Goal: Task Accomplishment & Management: Manage account settings

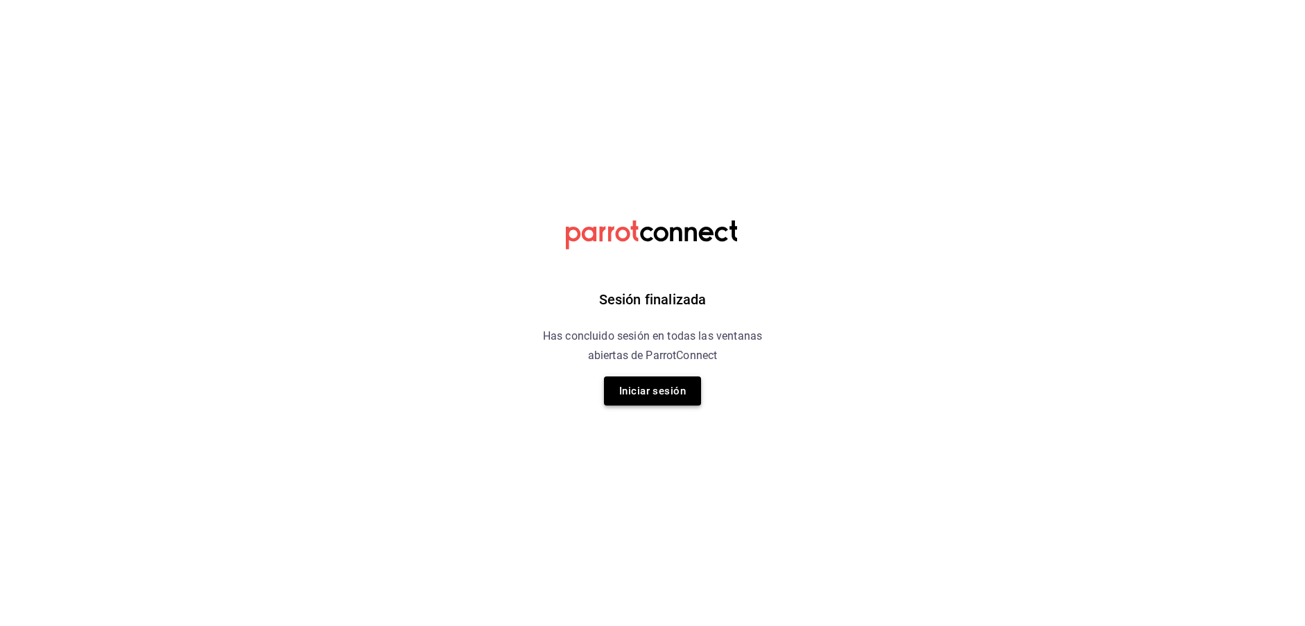
scroll to position [1, 0]
click at [644, 382] on button "Iniciar sesión" at bounding box center [652, 391] width 97 height 29
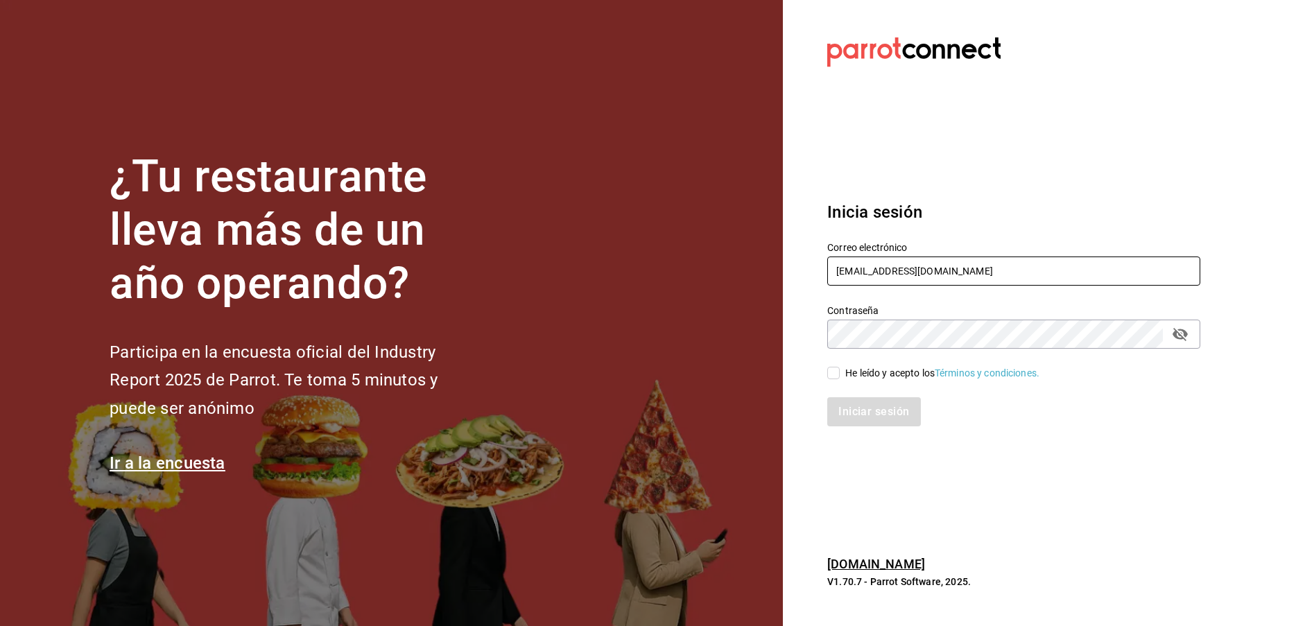
type input "vic9.a.v@gmail.com"
click at [900, 371] on div "He leído y acepto los Términos y condiciones." at bounding box center [942, 373] width 194 height 15
click at [840, 371] on input "He leído y acepto los Términos y condiciones." at bounding box center [833, 373] width 12 height 12
checkbox input "true"
click at [895, 412] on button "Iniciar sesión" at bounding box center [874, 411] width 94 height 29
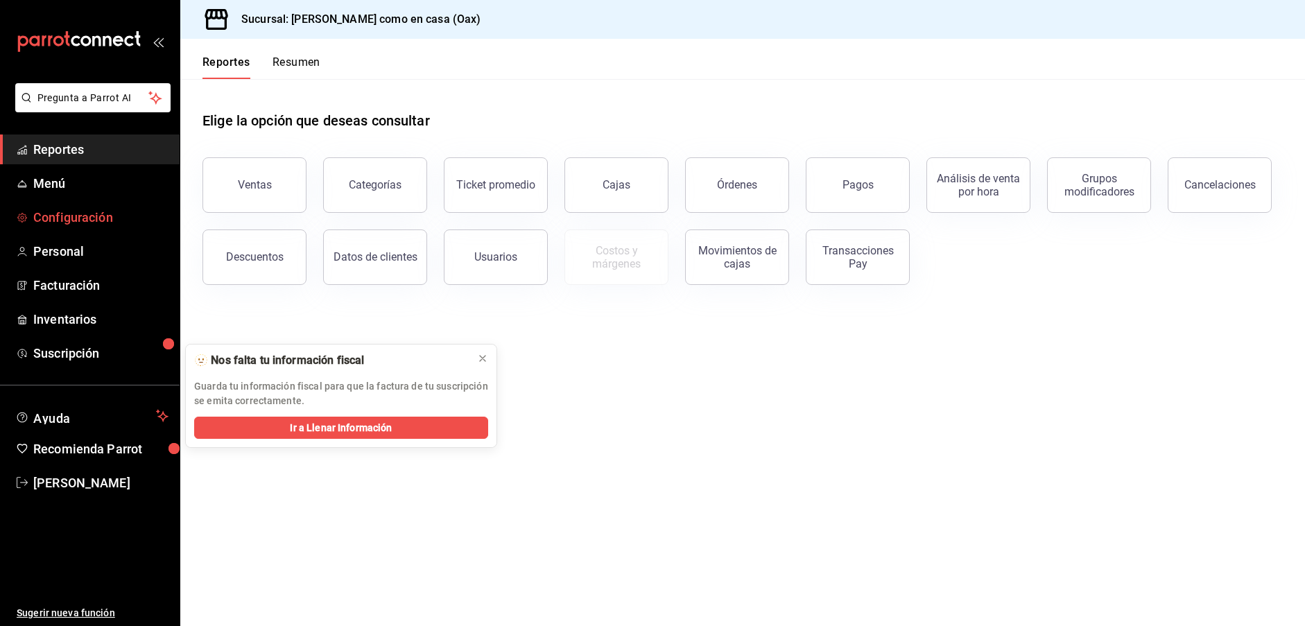
click at [57, 209] on span "Configuración" at bounding box center [100, 217] width 135 height 19
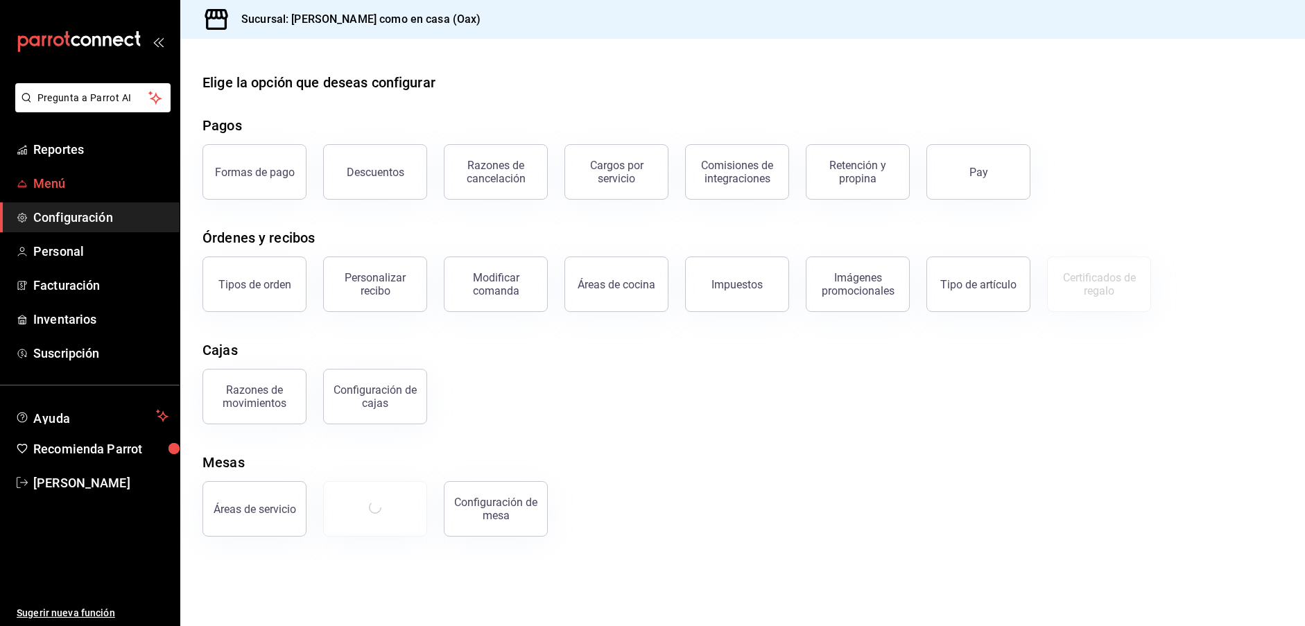
click at [44, 180] on span "Menú" at bounding box center [100, 183] width 135 height 19
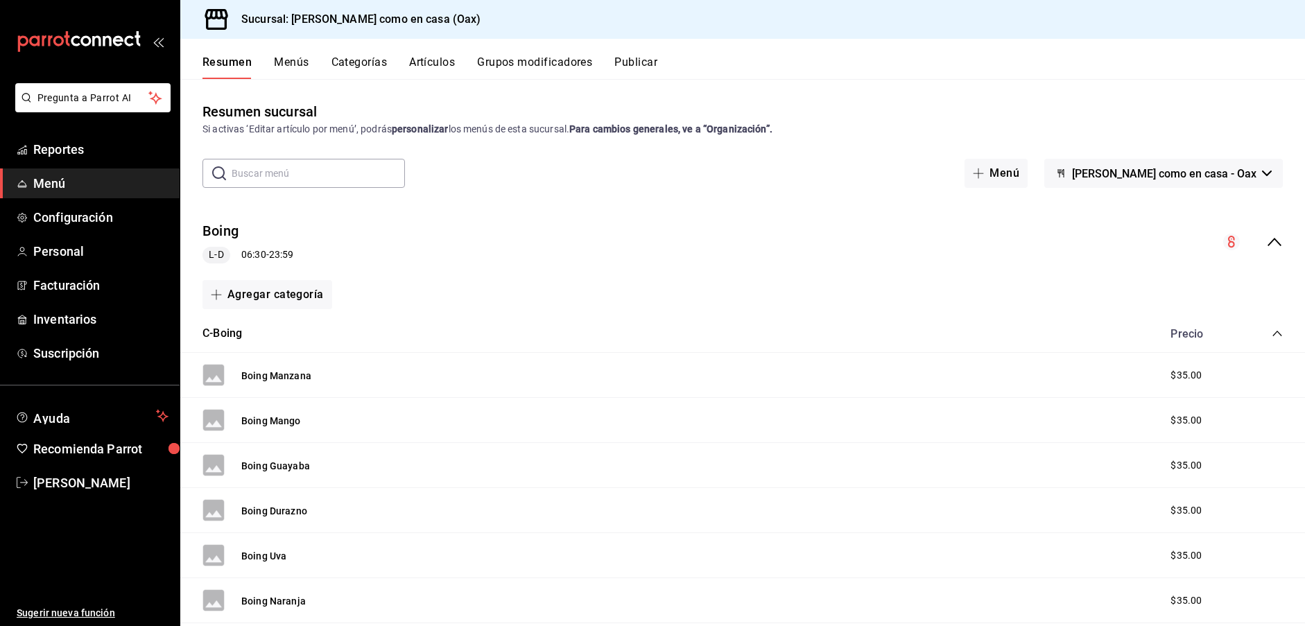
click at [332, 173] on input "text" at bounding box center [318, 174] width 173 height 28
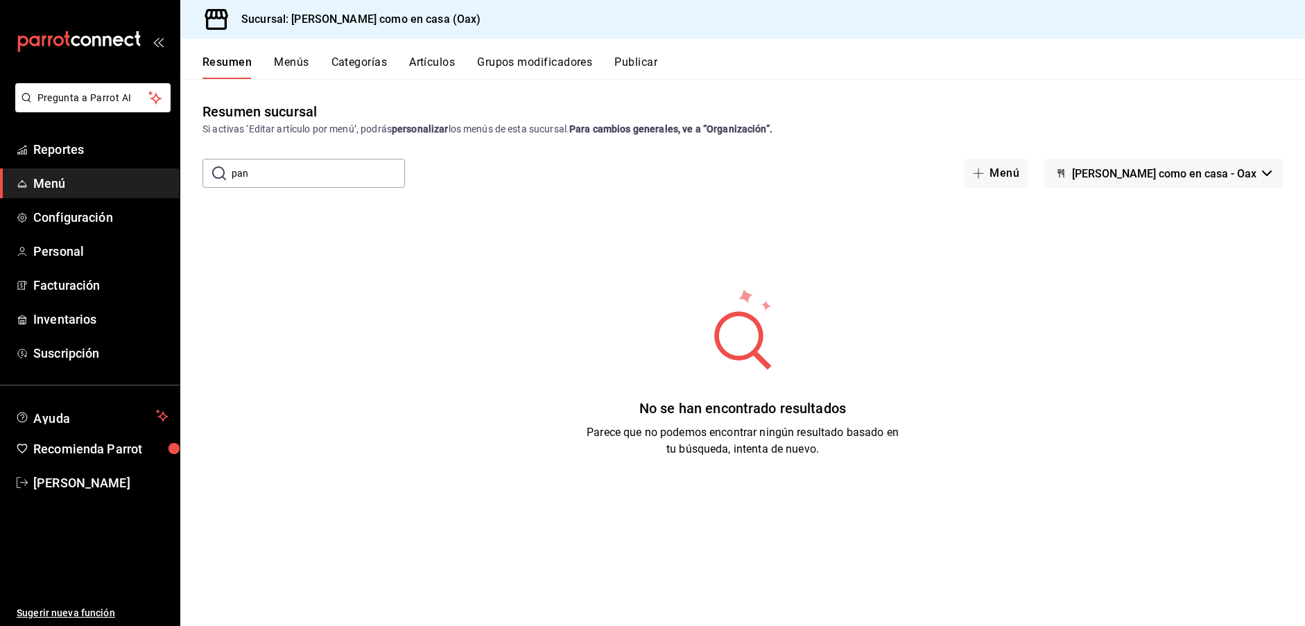
type input "pan"
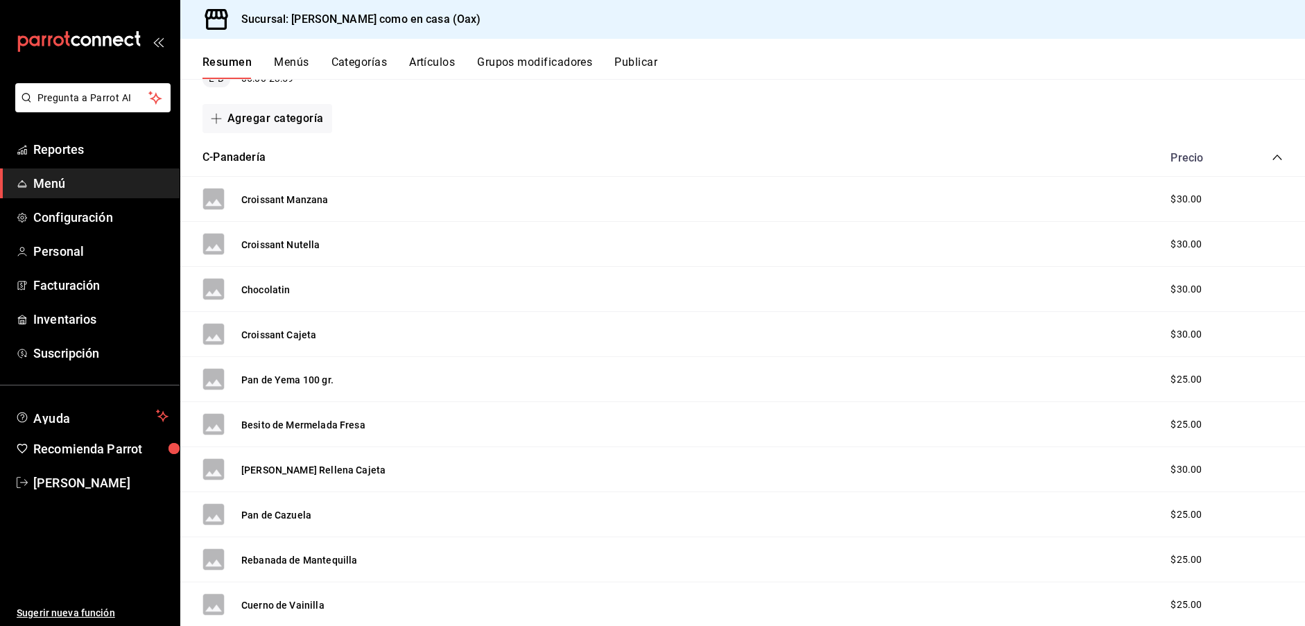
scroll to position [175, 0]
click at [311, 377] on button "Pan de Yema 100 gr." at bounding box center [287, 381] width 92 height 14
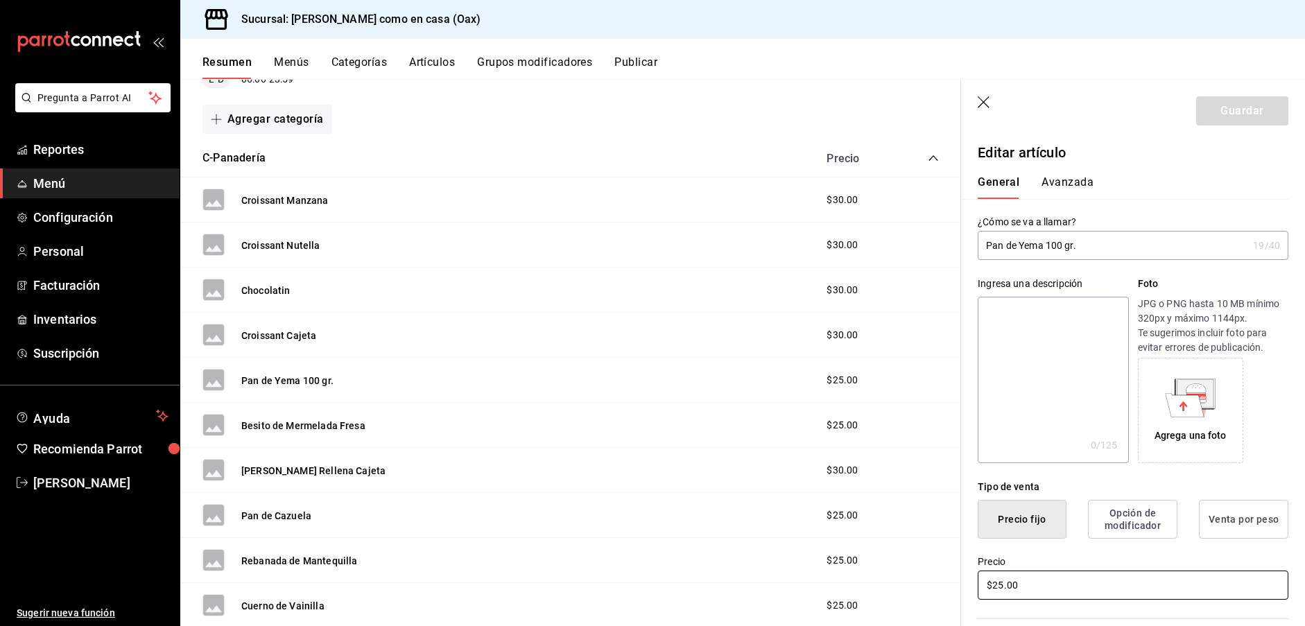
drag, startPoint x: 1028, startPoint y: 590, endPoint x: 965, endPoint y: 583, distance: 62.7
click at [965, 583] on div "Precio $25.00" at bounding box center [1124, 570] width 327 height 63
type input "$30.00"
click at [1222, 117] on button "Guardar" at bounding box center [1242, 110] width 92 height 29
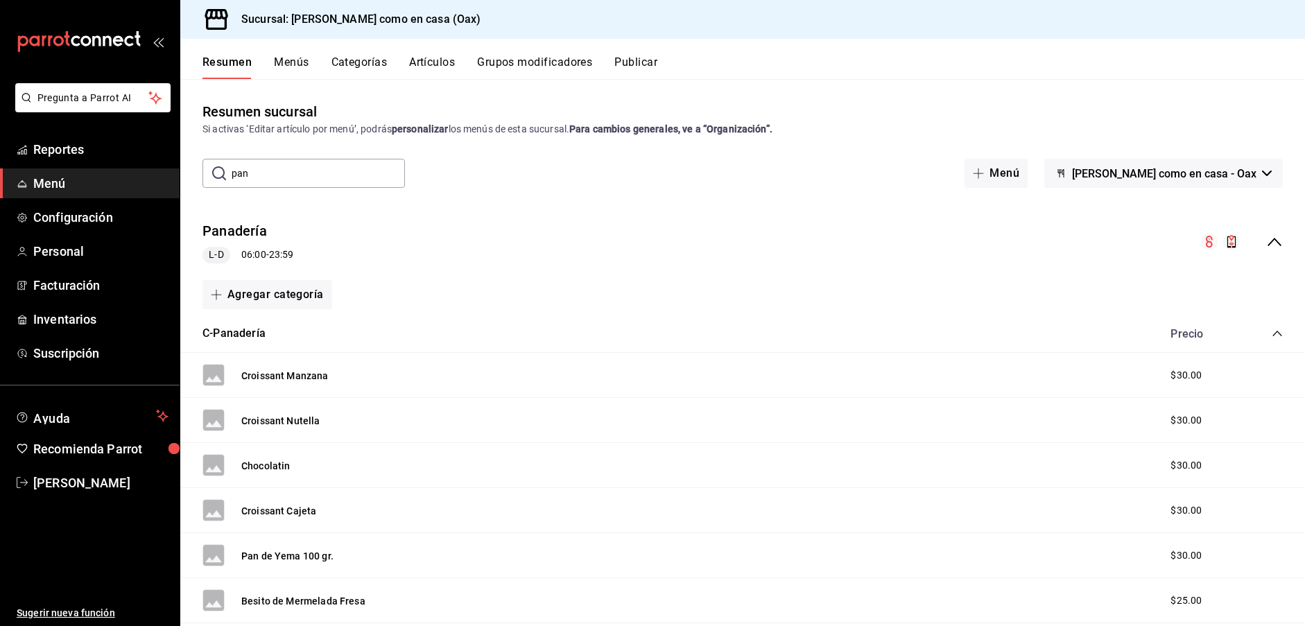
click at [275, 57] on button "Menús" at bounding box center [291, 67] width 35 height 24
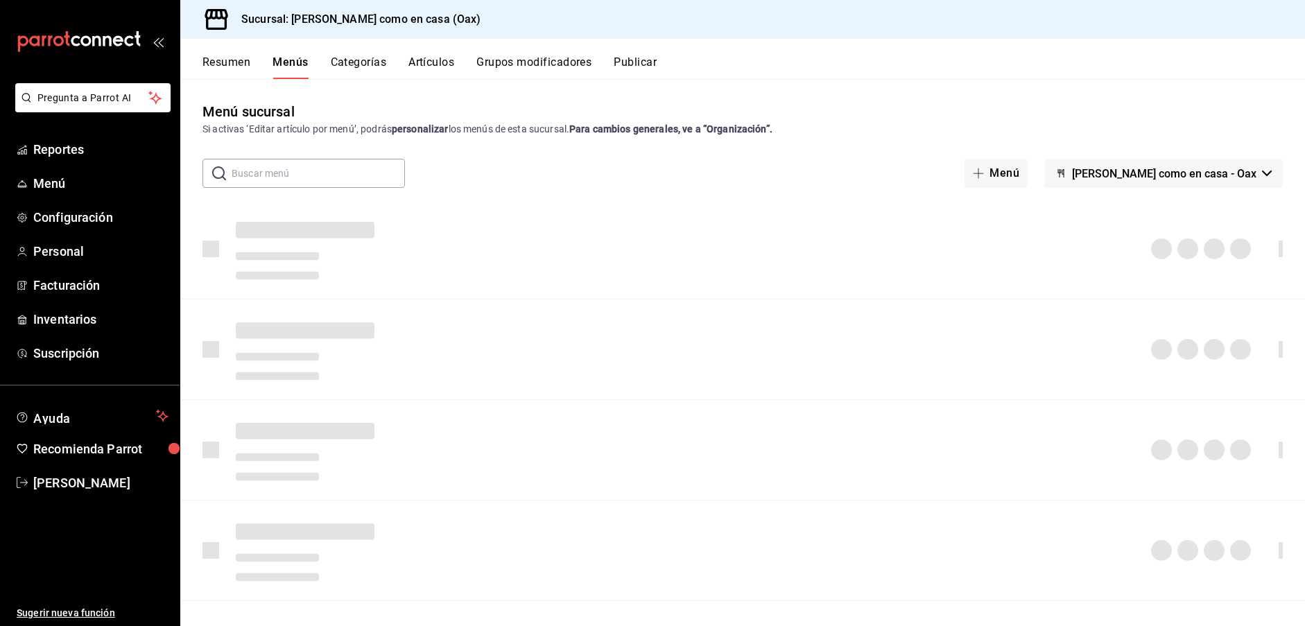
scroll to position [1, 0]
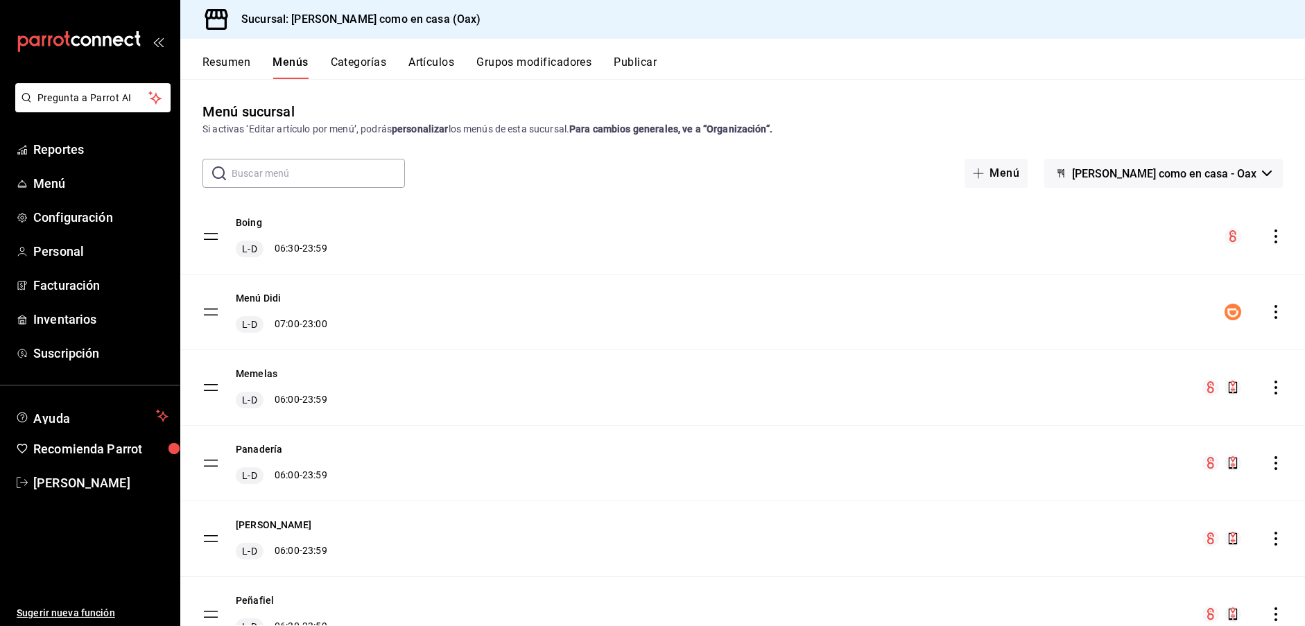
click at [359, 59] on button "Categorías" at bounding box center [359, 67] width 56 height 24
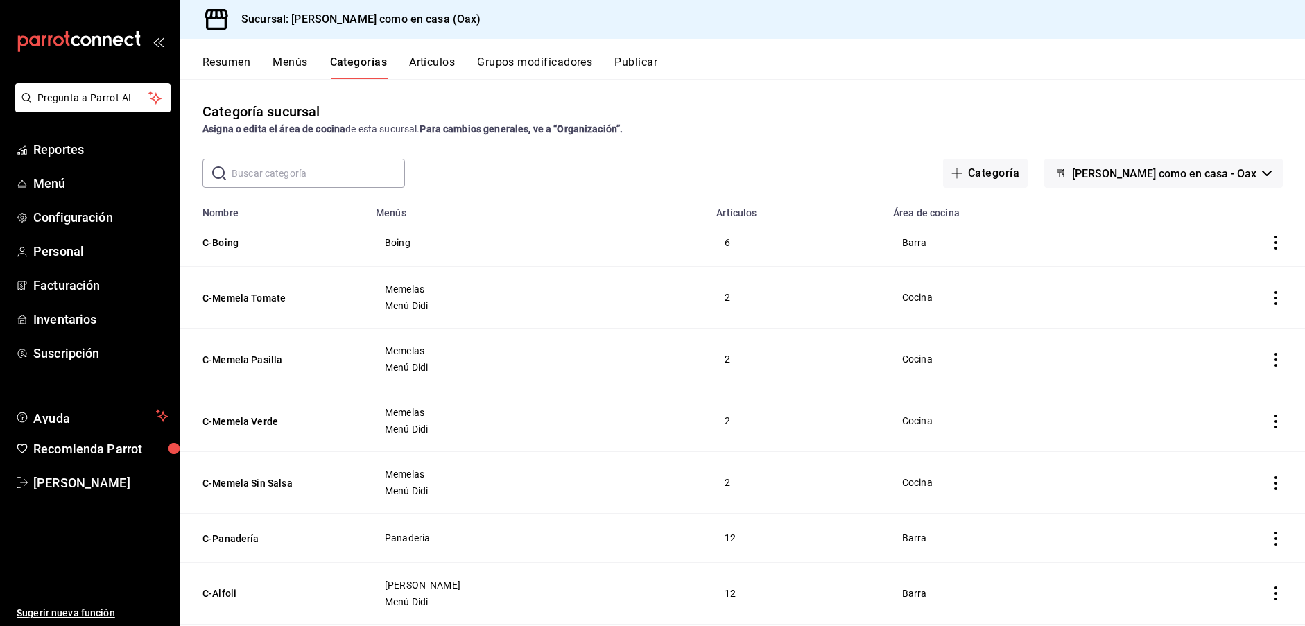
click at [968, 170] on span "button" at bounding box center [960, 173] width 17 height 11
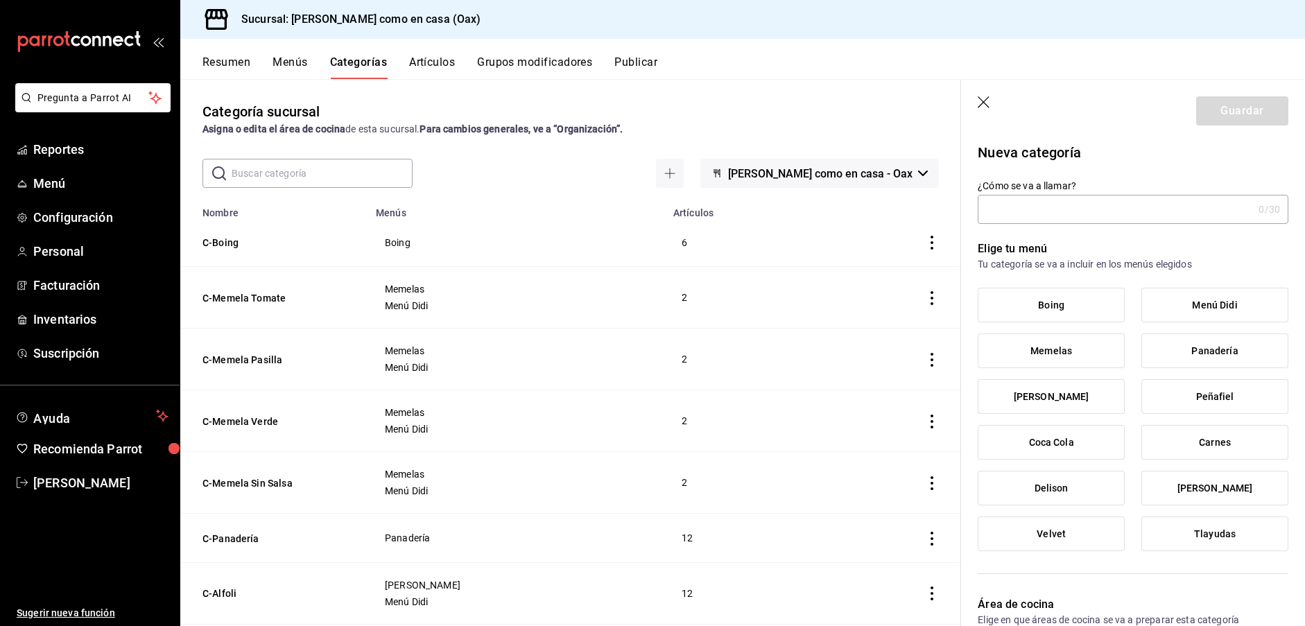
click at [1014, 205] on input "¿Cómo se va a llamar?" at bounding box center [1115, 210] width 275 height 28
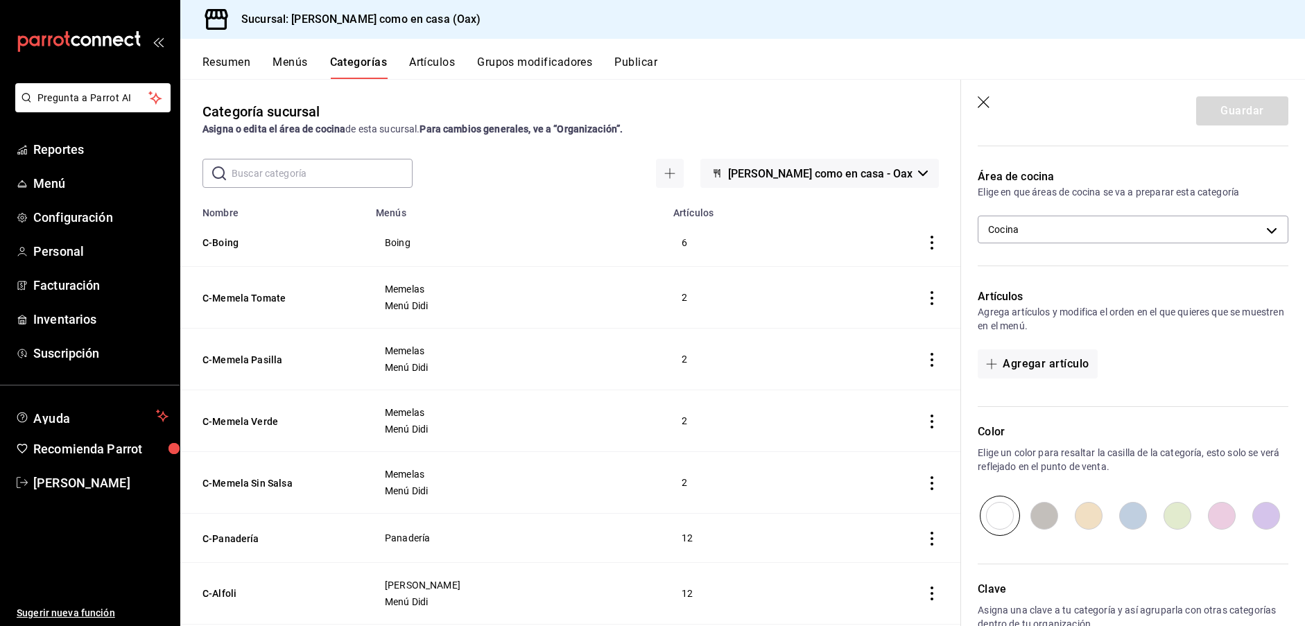
scroll to position [1, 0]
type input "C-Pepsi"
click at [289, 58] on button "Menús" at bounding box center [290, 67] width 35 height 24
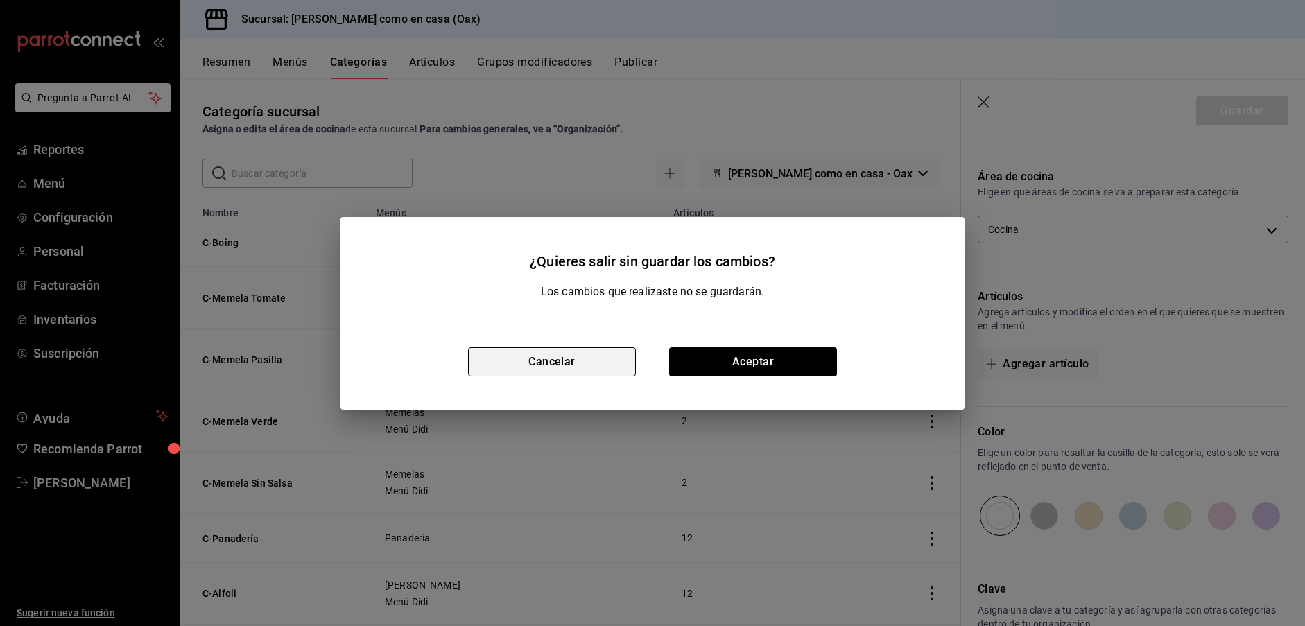
click at [584, 368] on button "Cancelar" at bounding box center [552, 361] width 168 height 29
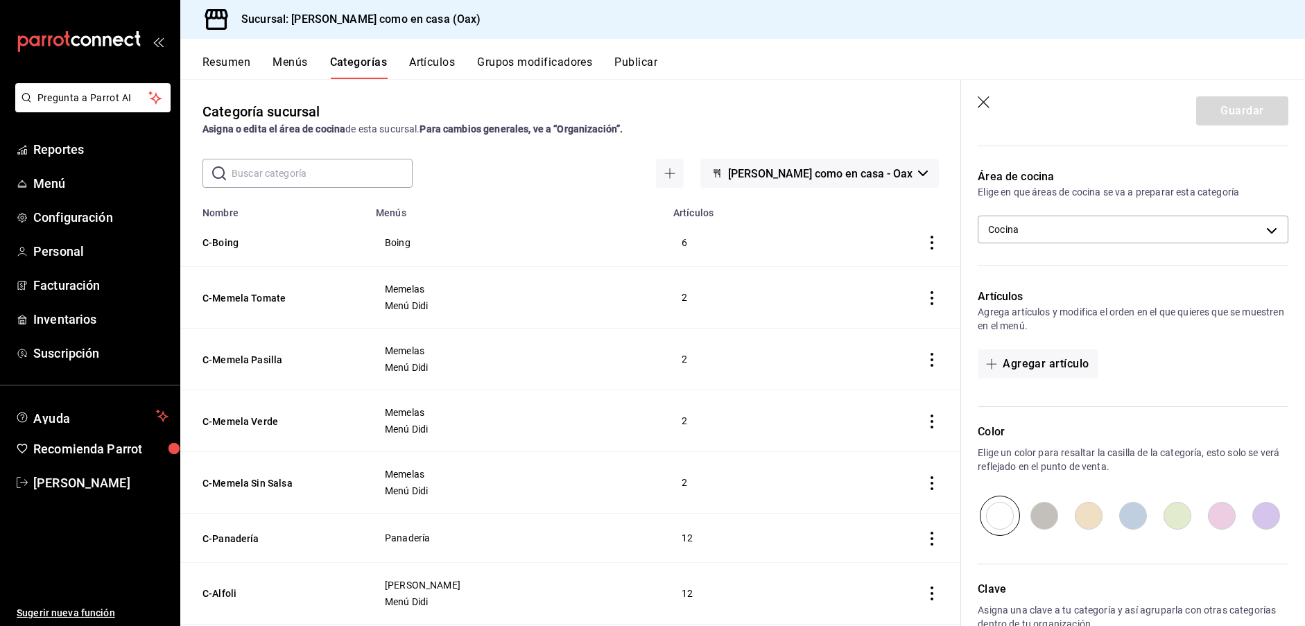
click at [291, 58] on button "Menús" at bounding box center [290, 67] width 35 height 24
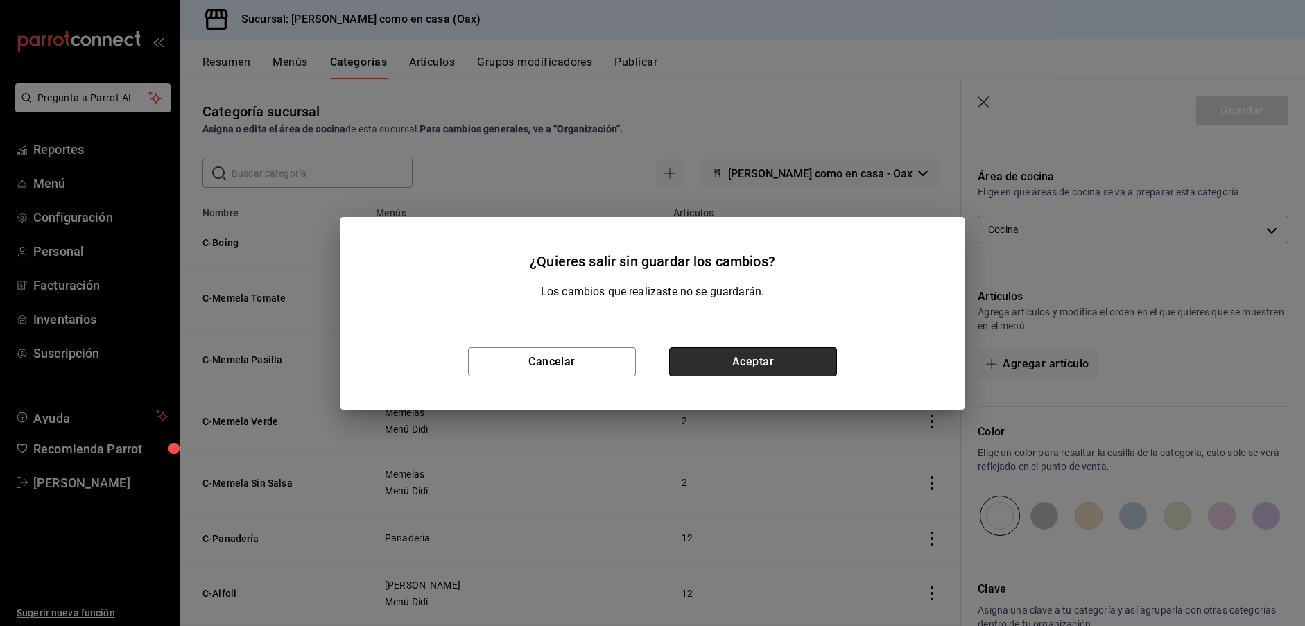
click at [716, 370] on button "Aceptar" at bounding box center [753, 361] width 168 height 29
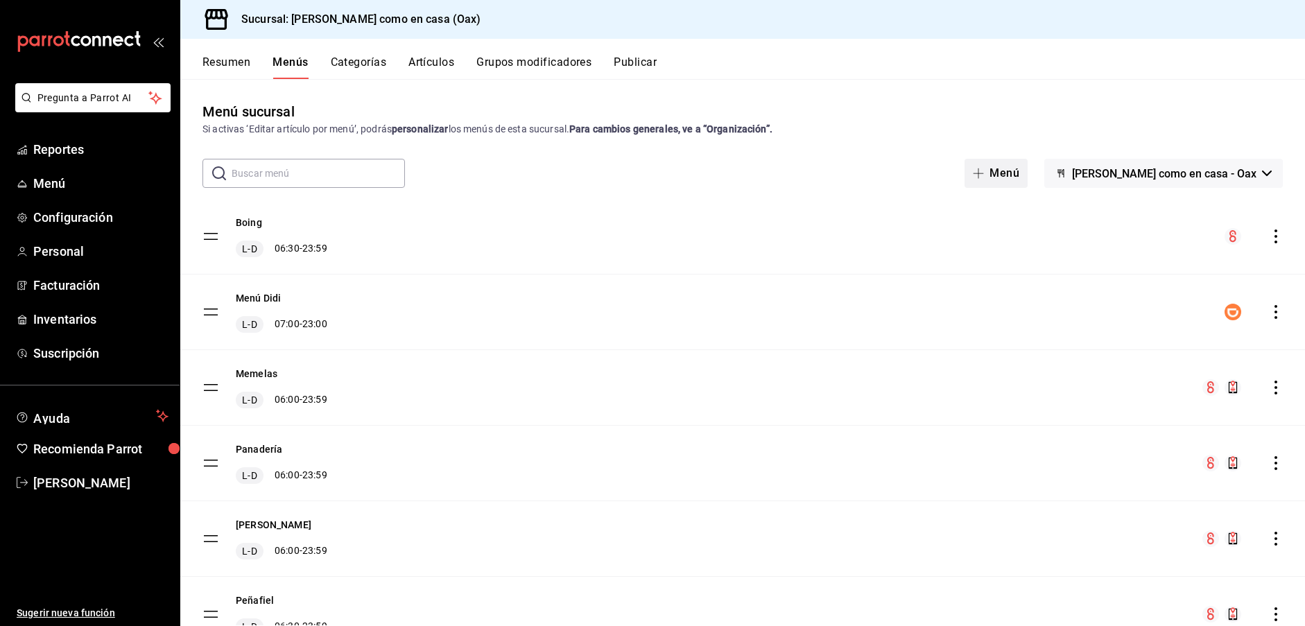
click at [1028, 173] on button "Menú" at bounding box center [996, 173] width 63 height 29
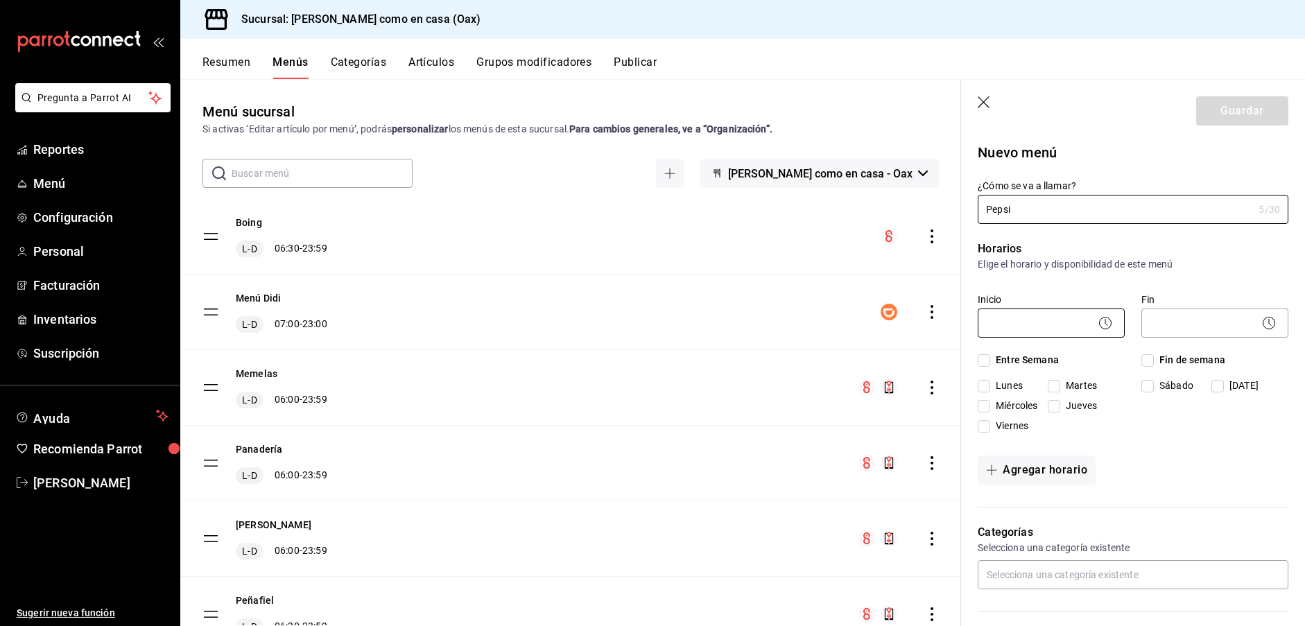
type input "Pepsi"
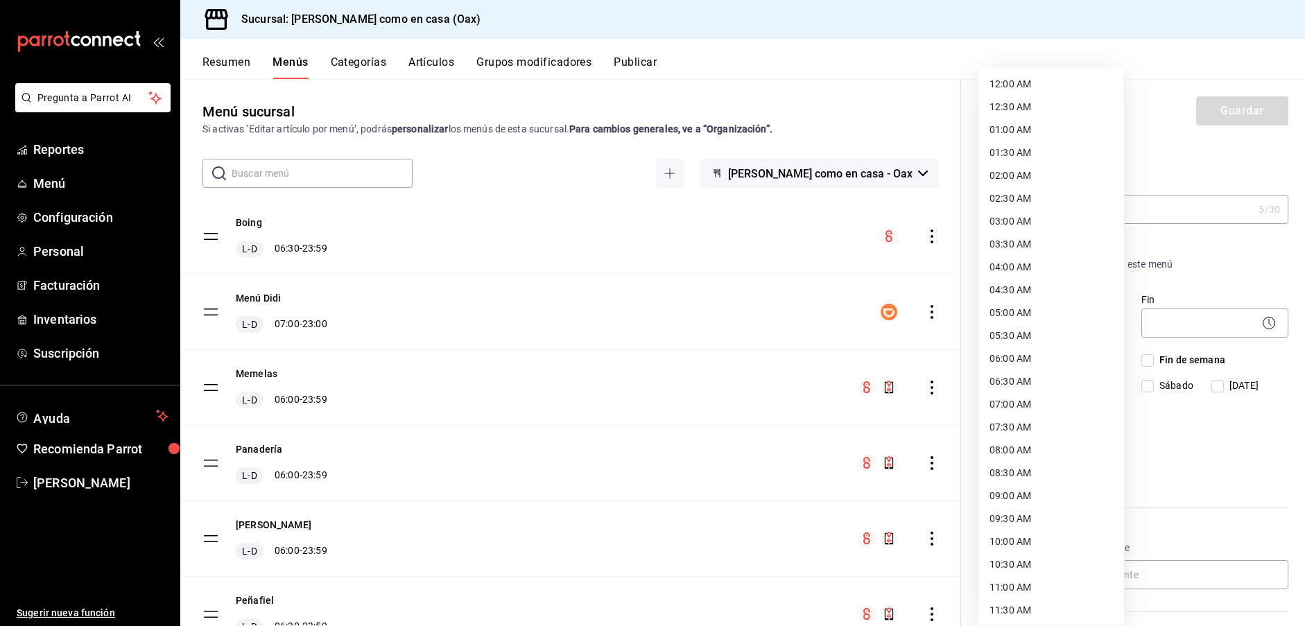
click at [1054, 328] on body "Pregunta a Parrot AI Reportes Menú Configuración Personal Facturación Inventari…" at bounding box center [652, 313] width 1305 height 626
click at [1014, 400] on li "07:00 AM" at bounding box center [1052, 404] width 146 height 23
type input "07:00"
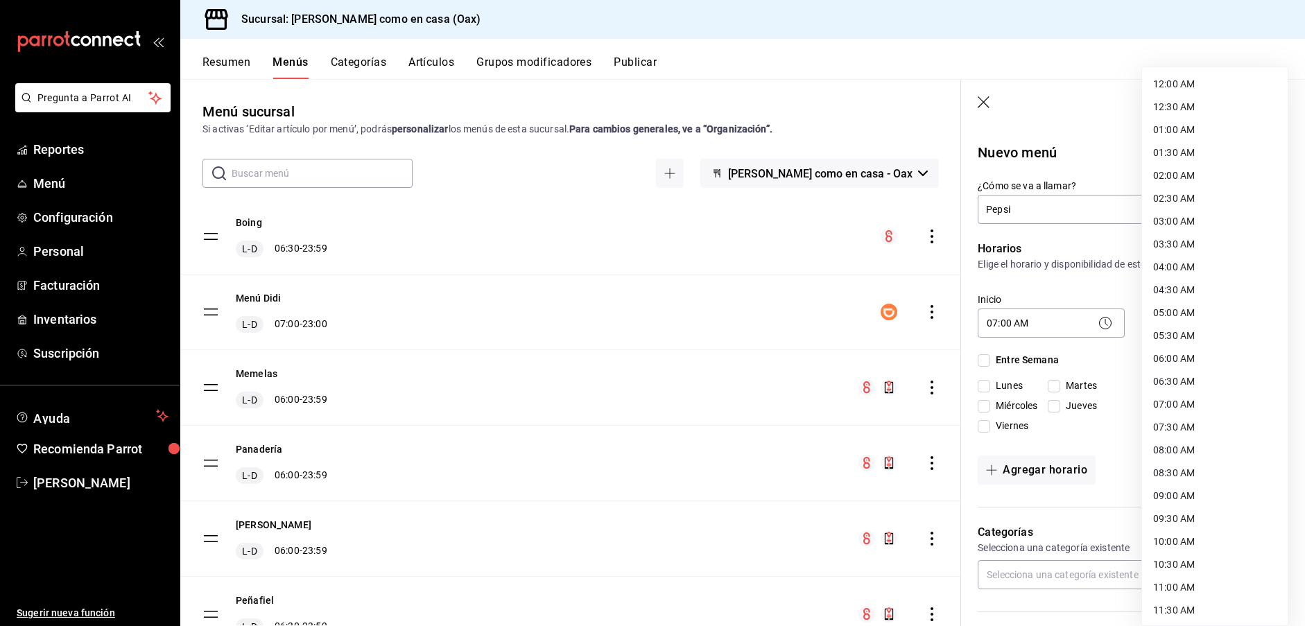
click at [1259, 320] on body "Pregunta a Parrot AI Reportes Menú Configuración Personal Facturación Inventari…" at bounding box center [652, 313] width 1305 height 626
click at [1174, 612] on li "23:59 PM" at bounding box center [1215, 608] width 146 height 23
type input "23:59"
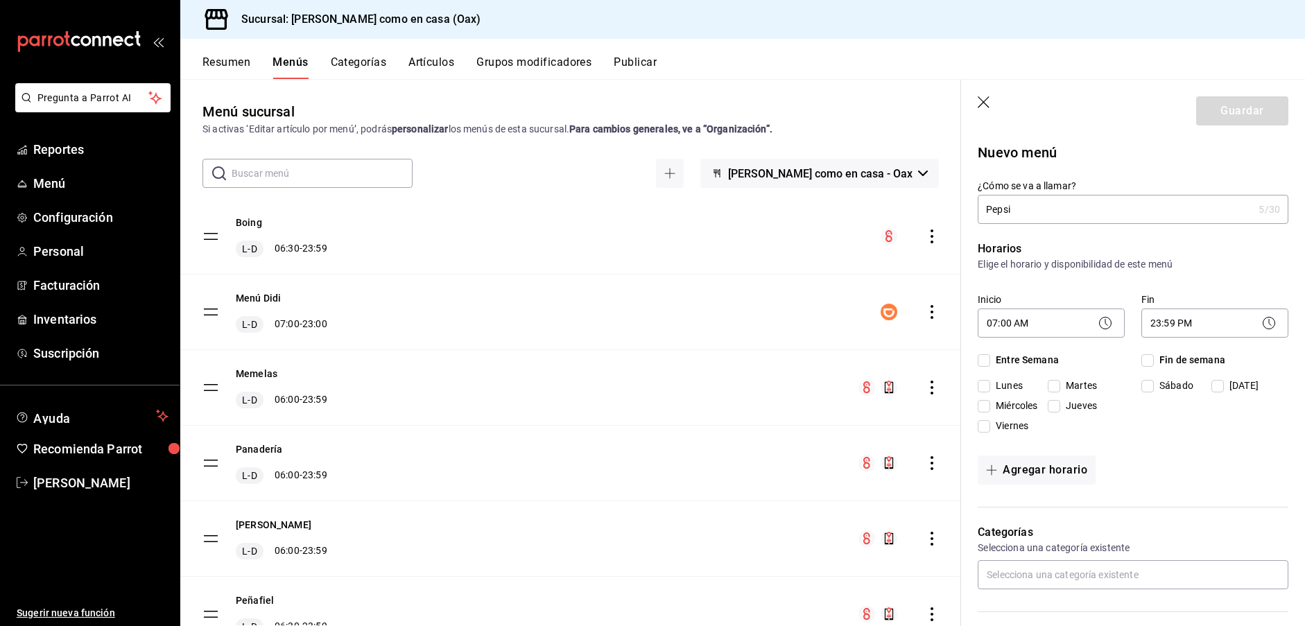
drag, startPoint x: 1005, startPoint y: 358, endPoint x: 1083, endPoint y: 356, distance: 78.4
click at [1005, 358] on span "Entre Semana" at bounding box center [1024, 360] width 69 height 15
click at [990, 358] on input "Entre Semana" at bounding box center [984, 360] width 12 height 12
checkbox input "true"
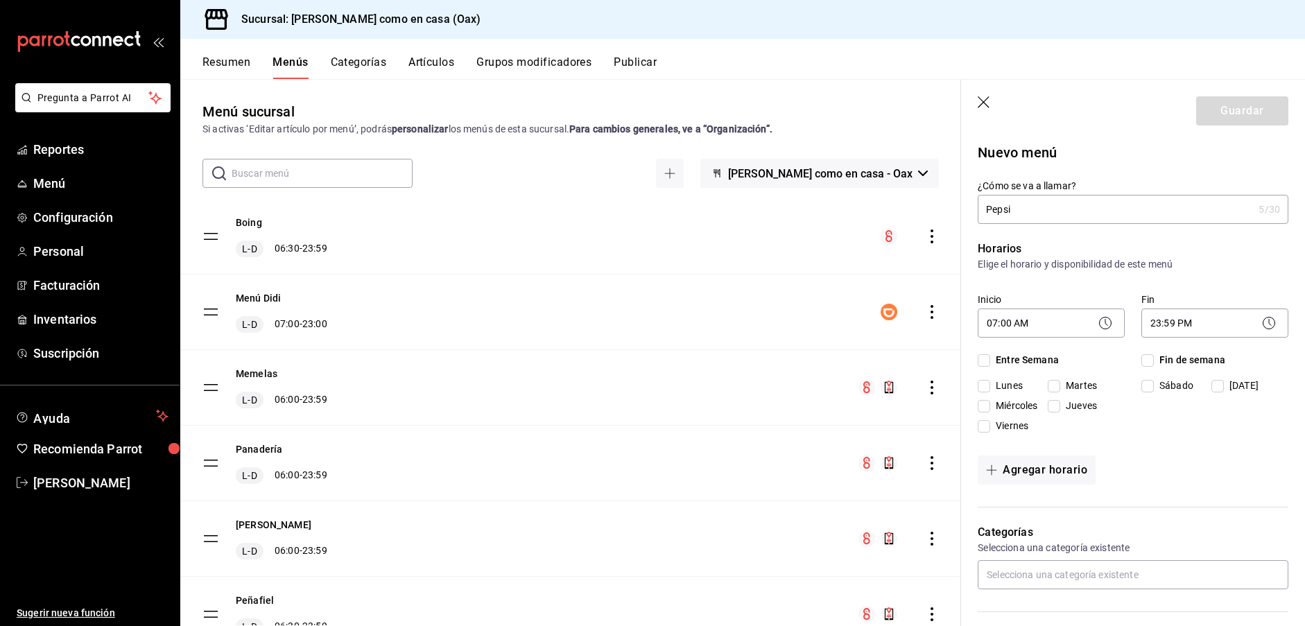
checkbox input "true"
click at [1183, 356] on span "Fin de semana" at bounding box center [1189, 360] width 71 height 15
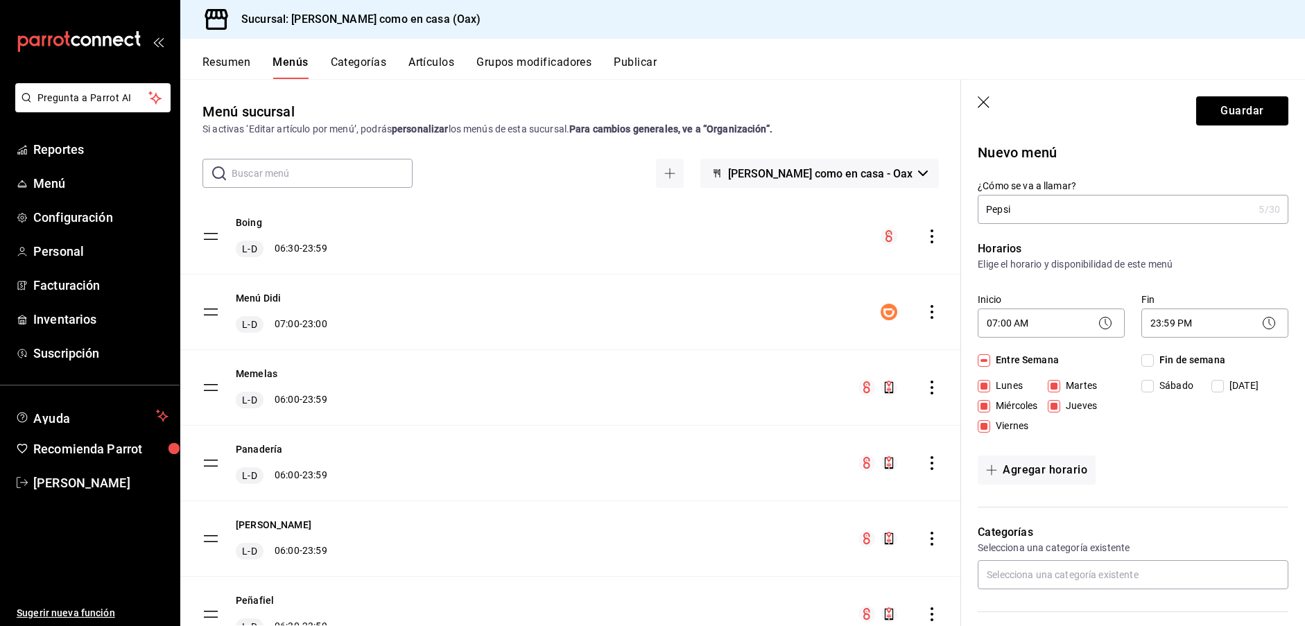
click at [1154, 356] on input "Fin de semana" at bounding box center [1148, 360] width 12 height 12
checkbox input "true"
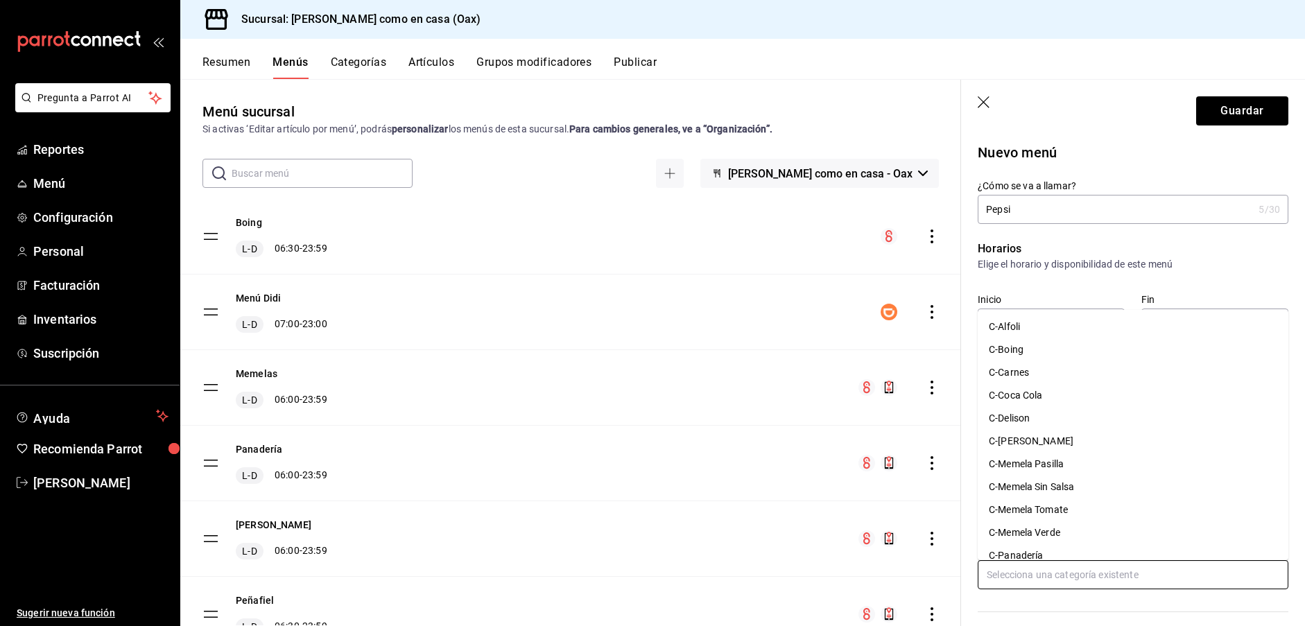
click at [1028, 578] on input "text" at bounding box center [1133, 574] width 311 height 29
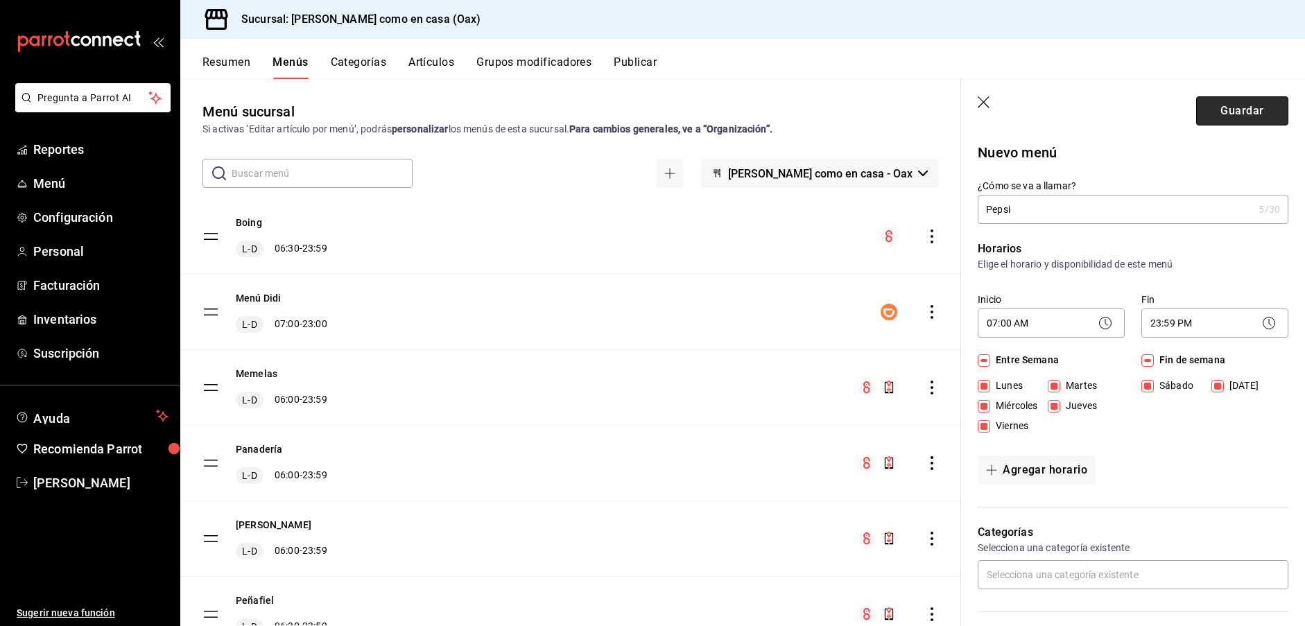
click at [1226, 102] on button "Guardar" at bounding box center [1242, 110] width 92 height 29
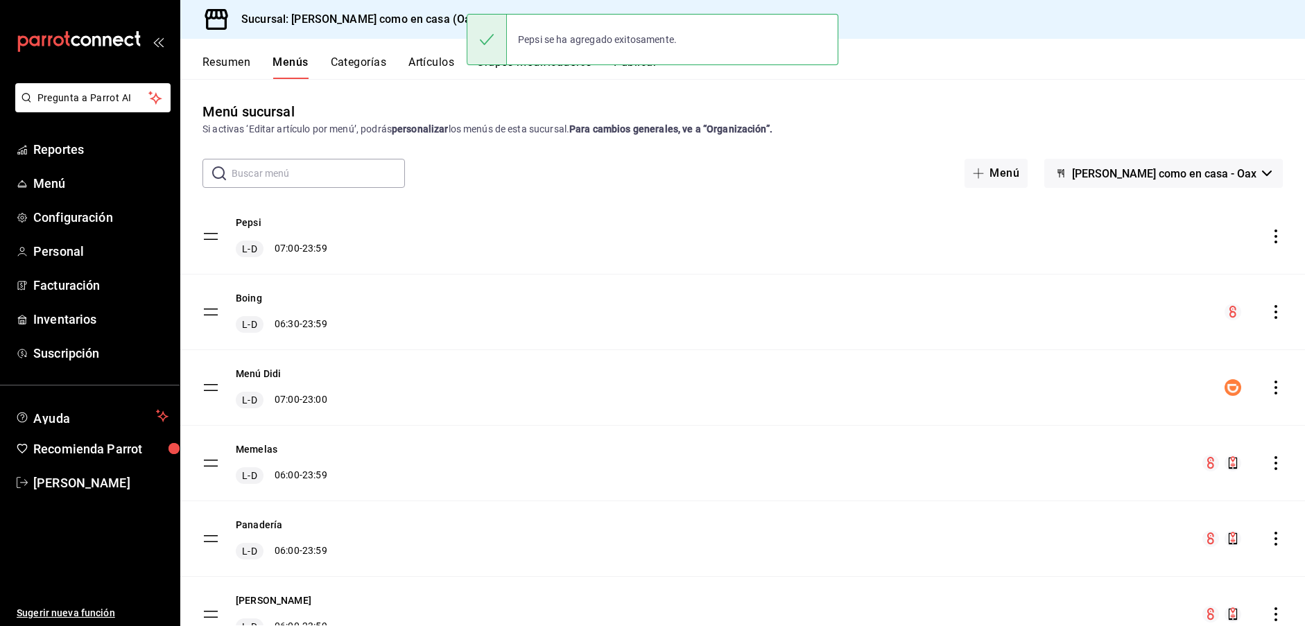
click at [363, 59] on button "Categorías" at bounding box center [359, 67] width 56 height 24
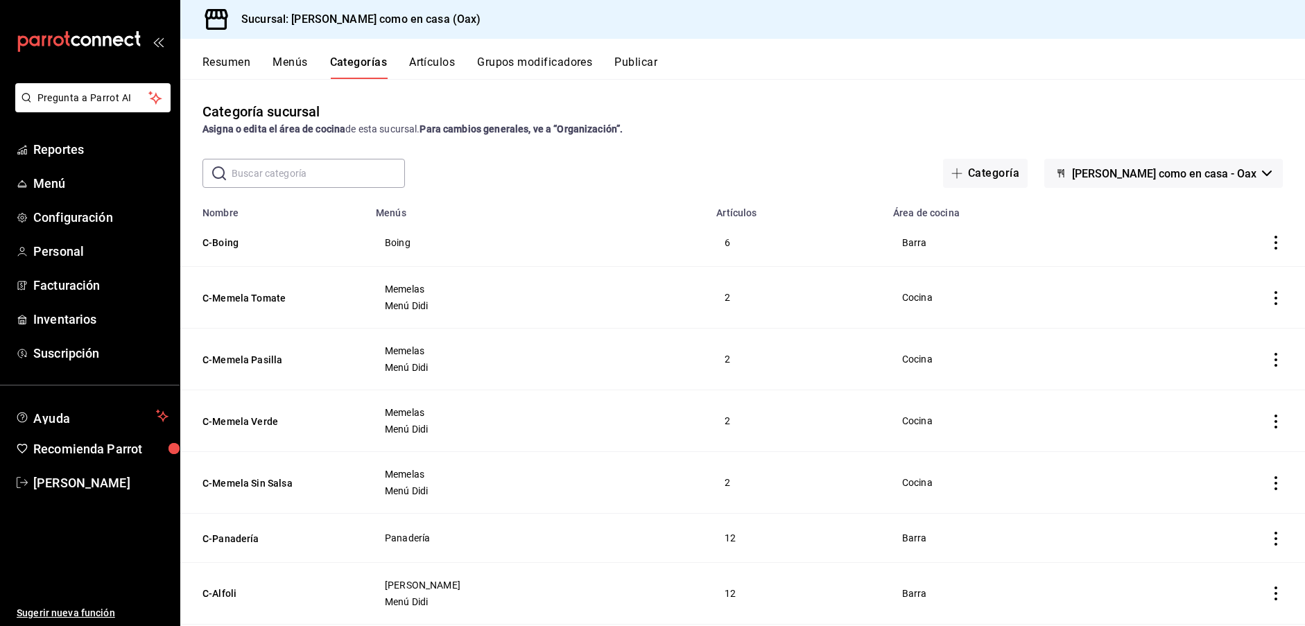
click at [279, 53] on div "Resumen Menús Categorías Artículos Grupos modificadores Publicar" at bounding box center [742, 59] width 1125 height 40
click at [282, 58] on button "Menús" at bounding box center [290, 67] width 35 height 24
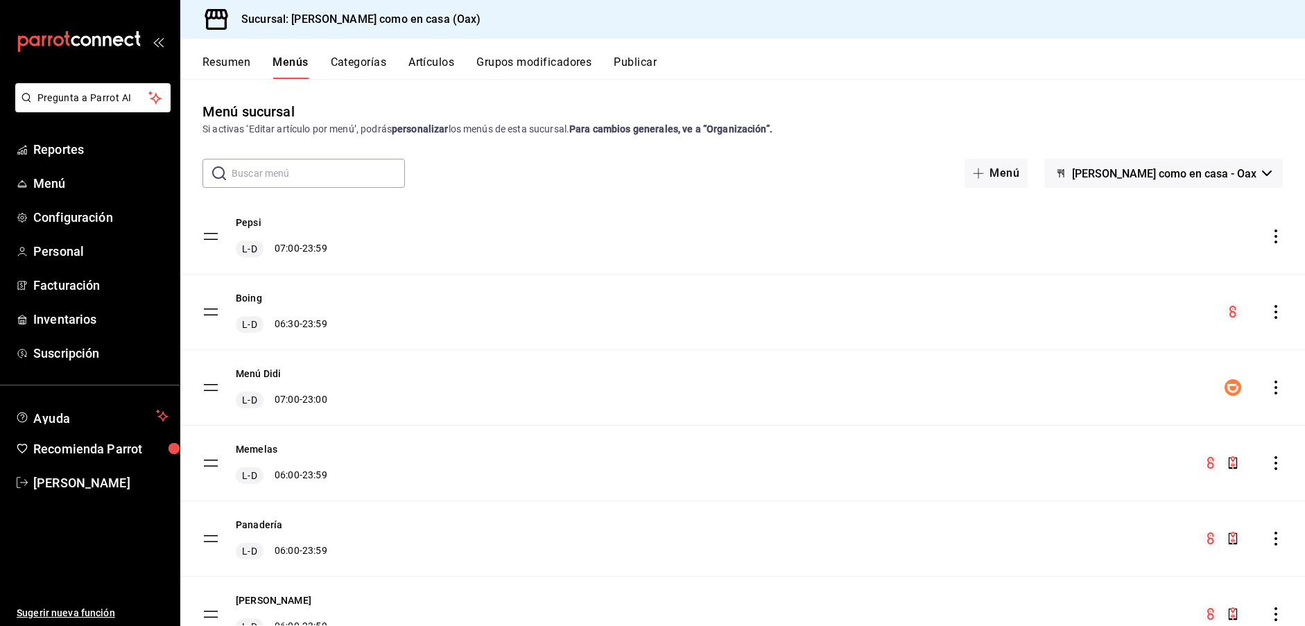
click at [256, 243] on span "L-D" at bounding box center [249, 247] width 20 height 14
drag, startPoint x: 311, startPoint y: 246, endPoint x: 282, endPoint y: 239, distance: 29.9
click at [307, 244] on div "L-D 07:00 - 23:59" at bounding box center [282, 249] width 92 height 17
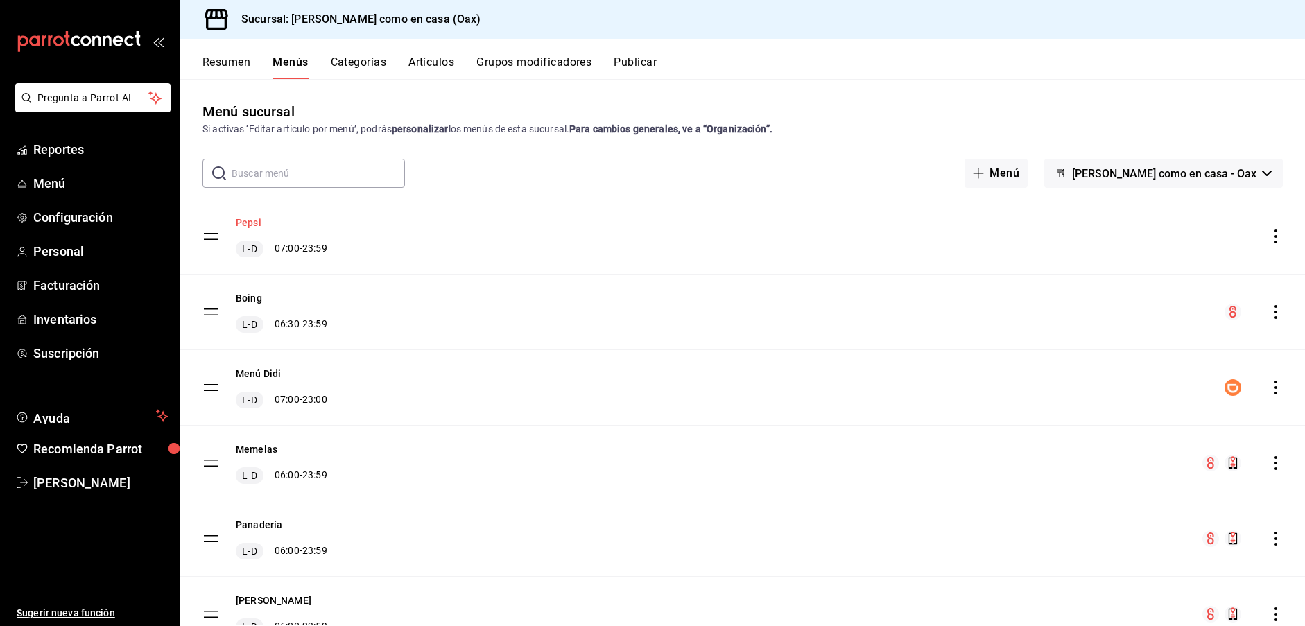
click at [249, 225] on button "Pepsi" at bounding box center [249, 223] width 26 height 14
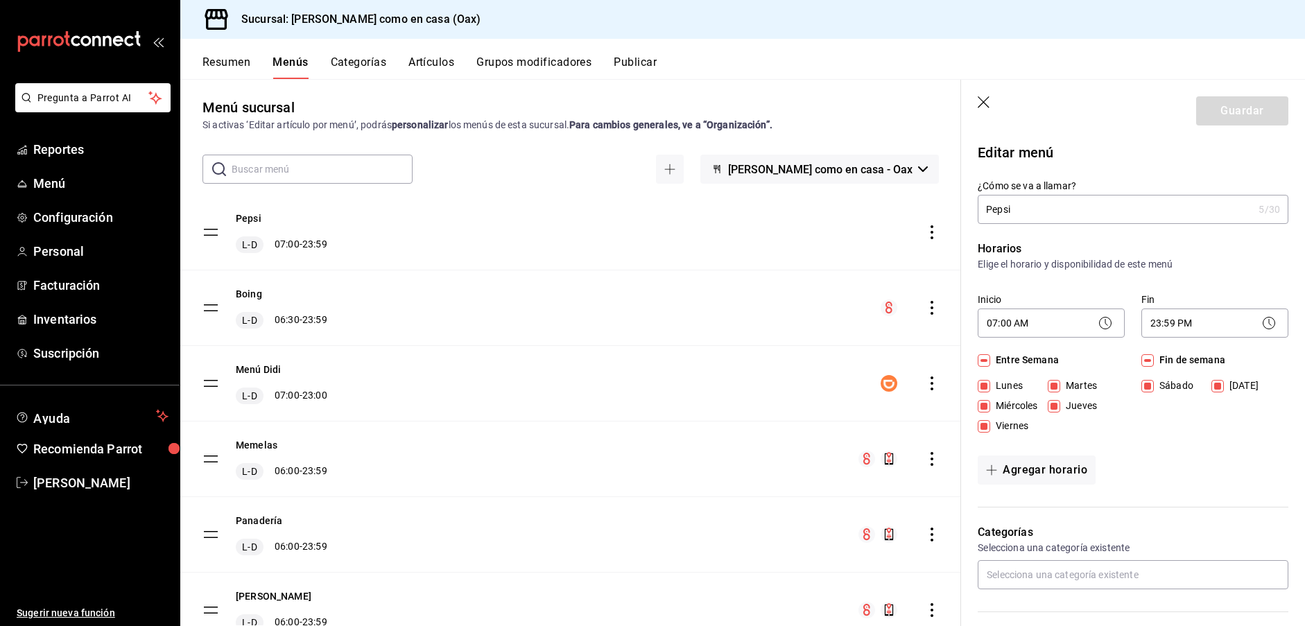
scroll to position [7, 0]
click at [981, 102] on icon "button" at bounding box center [985, 103] width 14 height 14
type input "1758469262498"
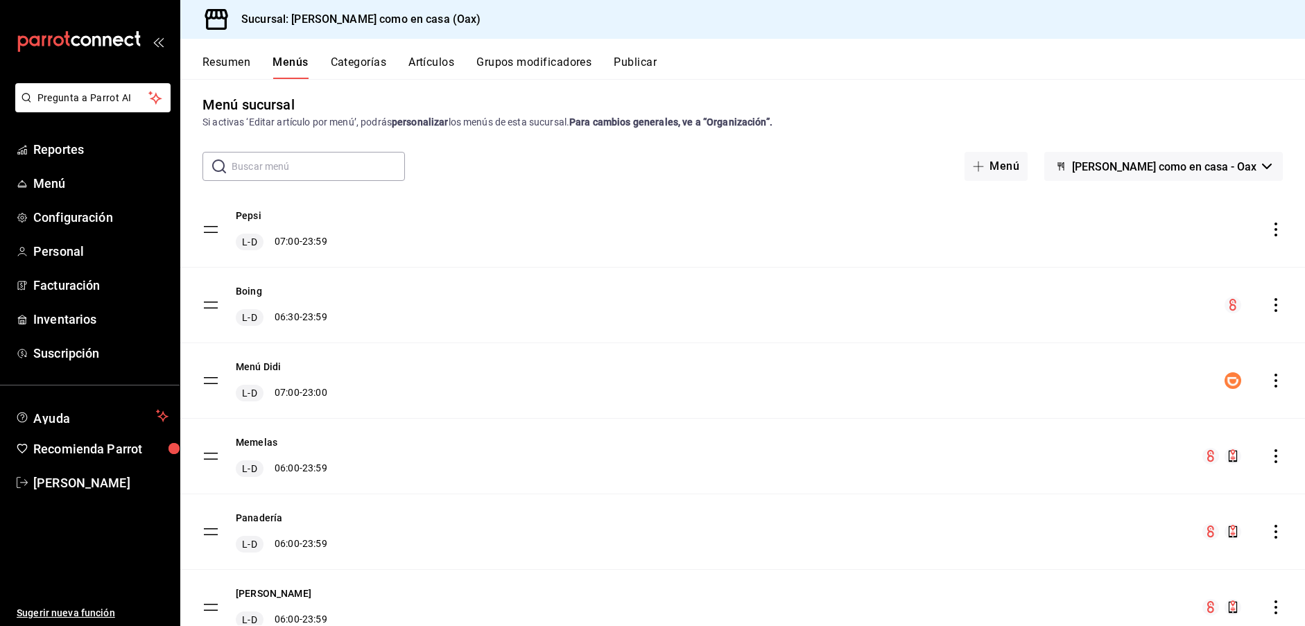
click at [1278, 228] on icon "actions" at bounding box center [1276, 230] width 14 height 14
drag, startPoint x: 313, startPoint y: 243, endPoint x: 284, endPoint y: 238, distance: 30.2
click at [313, 243] on div at bounding box center [652, 313] width 1305 height 626
click at [433, 66] on button "Artículos" at bounding box center [432, 67] width 46 height 24
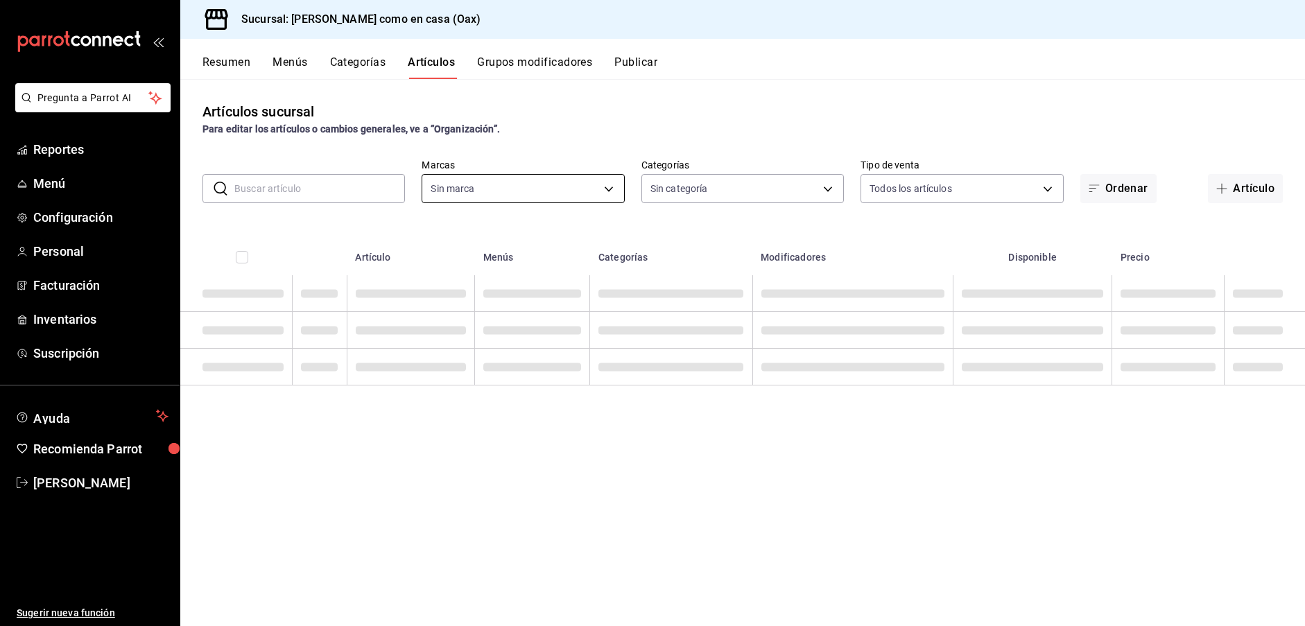
type input "4853594b-c975-46ce-a645-26357371e96b"
type input "8731643c-89cf-49e1-8691-246e764f8e62,7e969304-af81-4629-ba47-41e64e1a44ce,7c70c…"
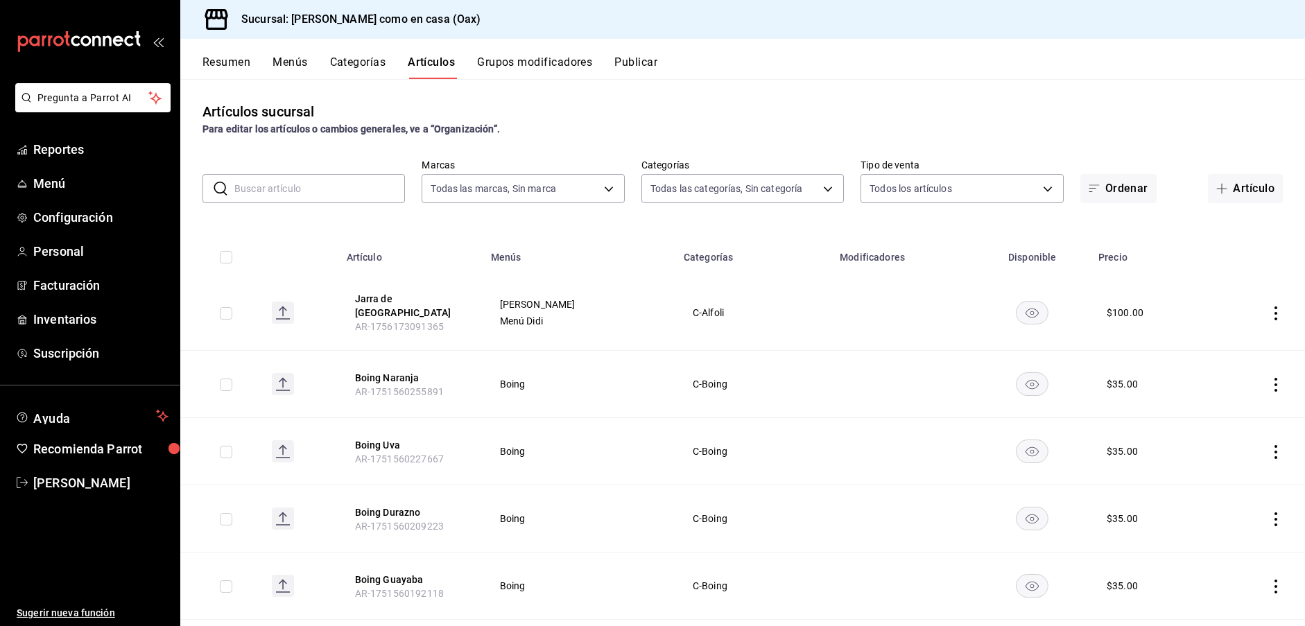
click at [357, 57] on button "Categorías" at bounding box center [358, 67] width 56 height 24
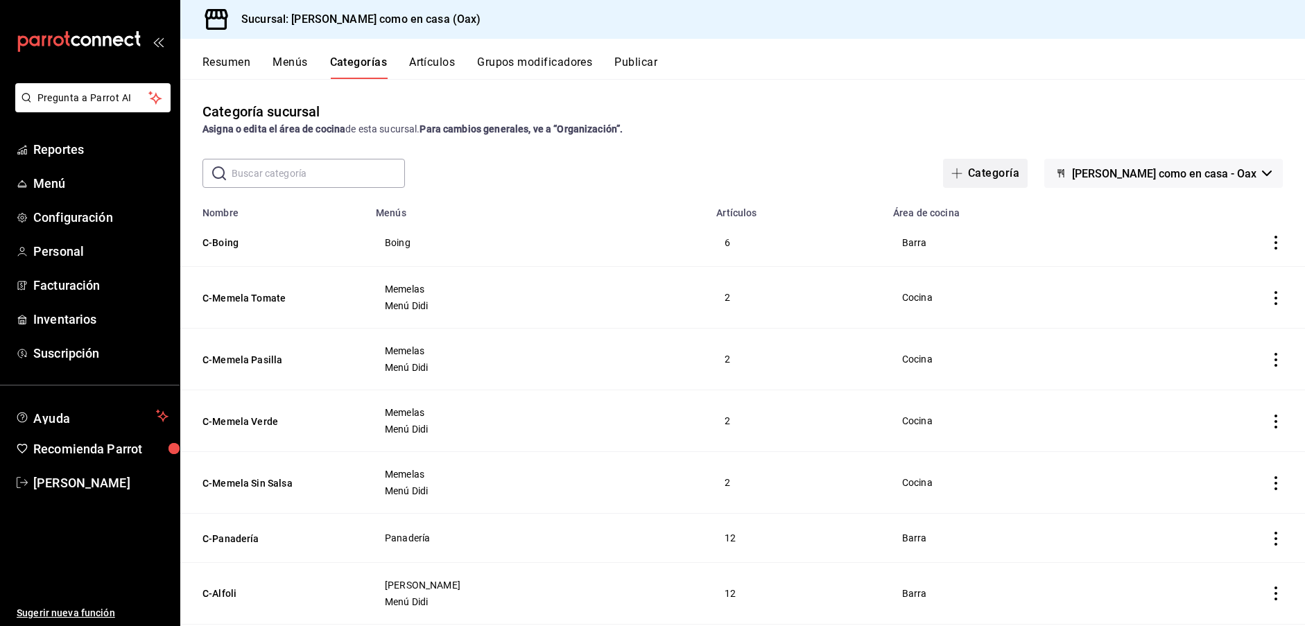
click at [1028, 178] on button "Categoría" at bounding box center [985, 173] width 85 height 29
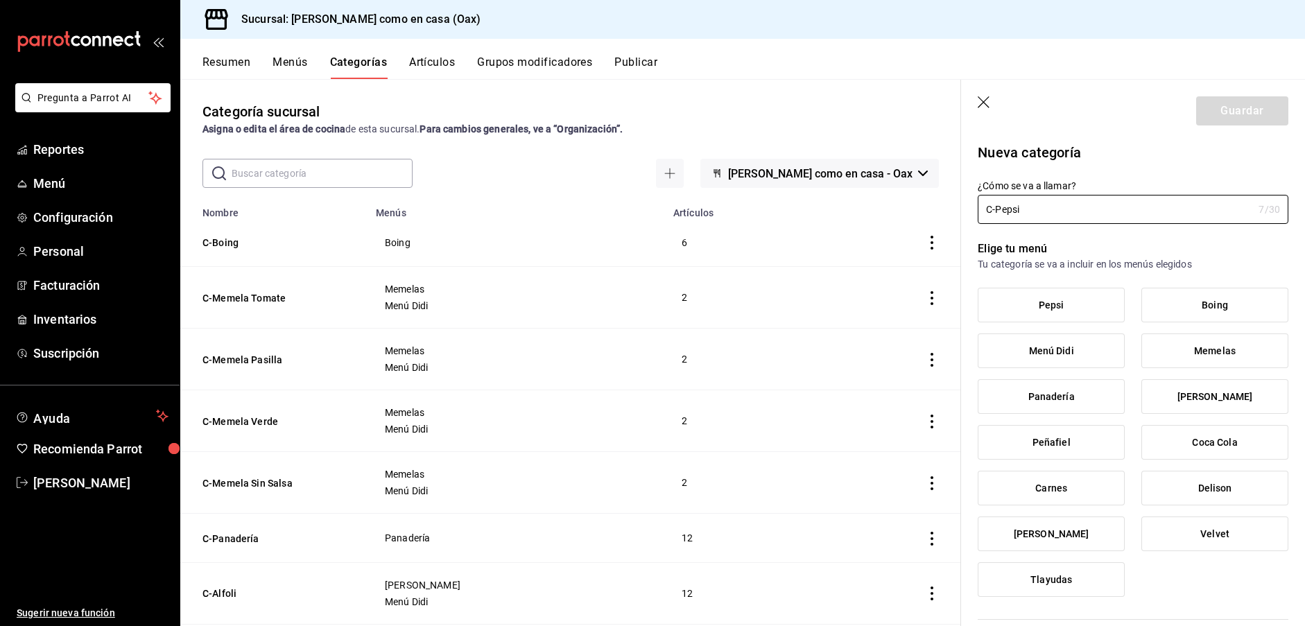
type input "C-Pepsi"
click at [1070, 307] on label "Pepsi" at bounding box center [1052, 305] width 146 height 33
click at [0, 0] on input "Pepsi" at bounding box center [0, 0] width 0 height 0
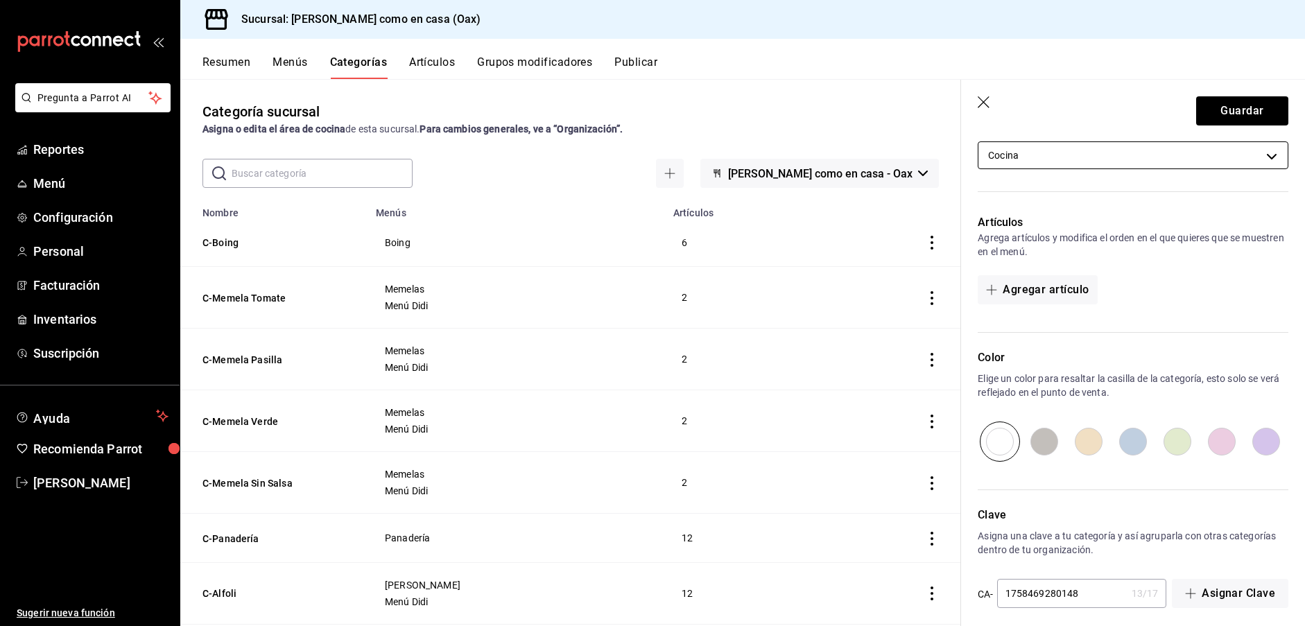
scroll to position [553, 0]
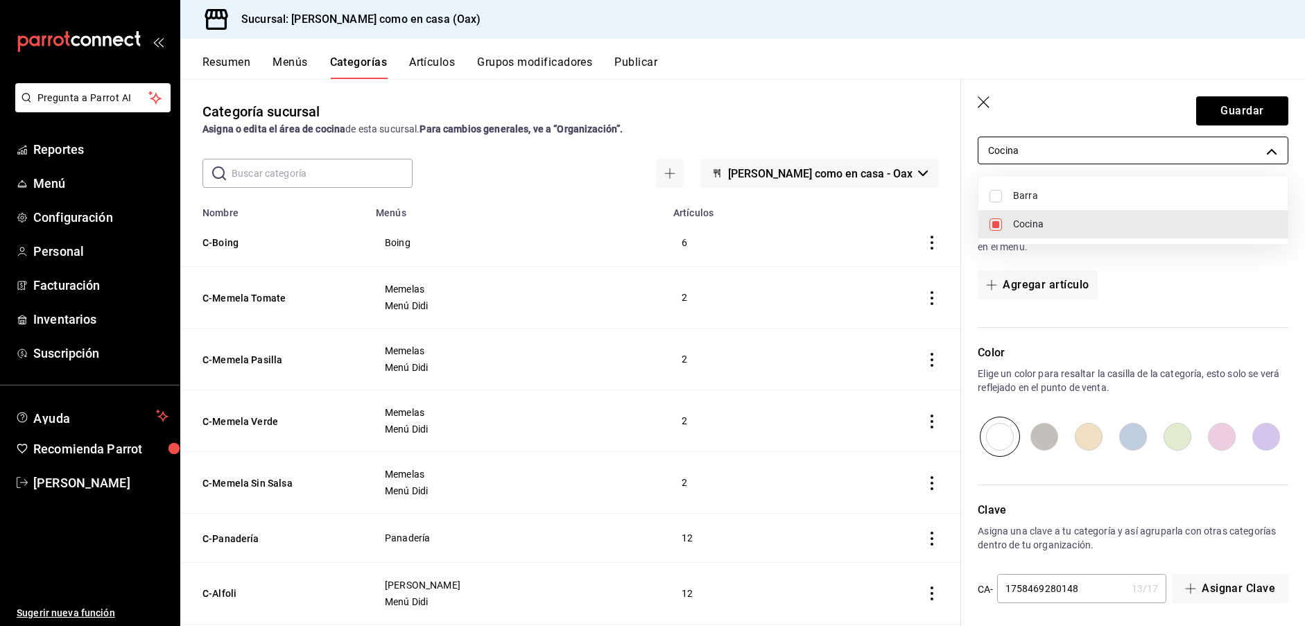
click at [992, 151] on body "Pregunta a Parrot AI Reportes Menú Configuración Personal Facturación Inventari…" at bounding box center [652, 313] width 1305 height 626
drag, startPoint x: 1006, startPoint y: 193, endPoint x: 1006, endPoint y: 204, distance: 11.1
click at [1006, 193] on li "Barra" at bounding box center [1133, 196] width 309 height 28
type input "0ef80f0c-233c-48c5-b8e4-db5b7e45f5a7,0a6559e3-08ef-48eb-a9bd-9d3a4b1aa24d"
checkbox input "true"
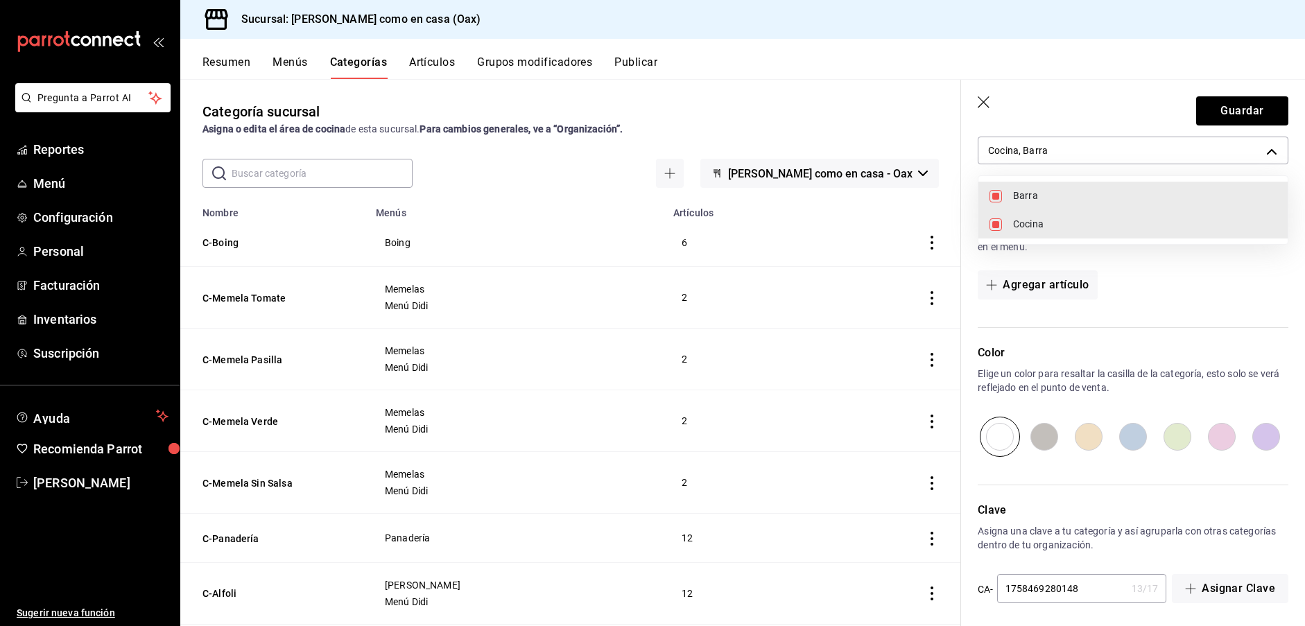
click at [997, 228] on input "checkbox" at bounding box center [996, 224] width 12 height 12
checkbox input "false"
type input "0a6559e3-08ef-48eb-a9bd-9d3a4b1aa24d"
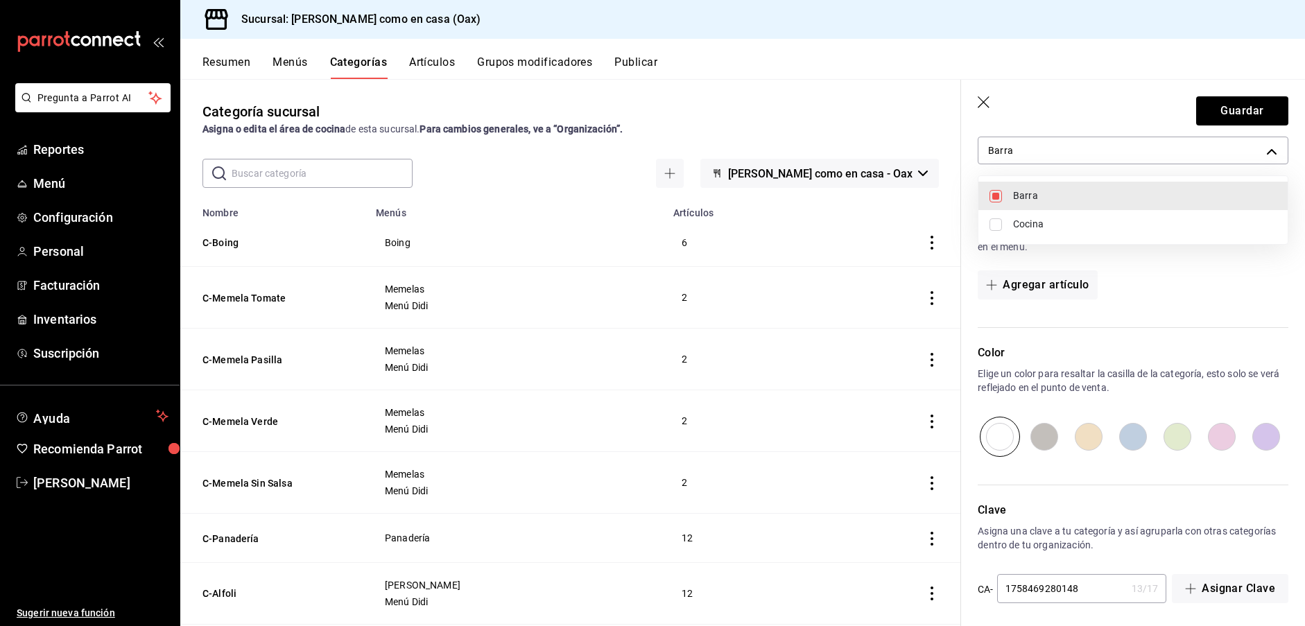
click at [1235, 119] on div at bounding box center [652, 313] width 1305 height 626
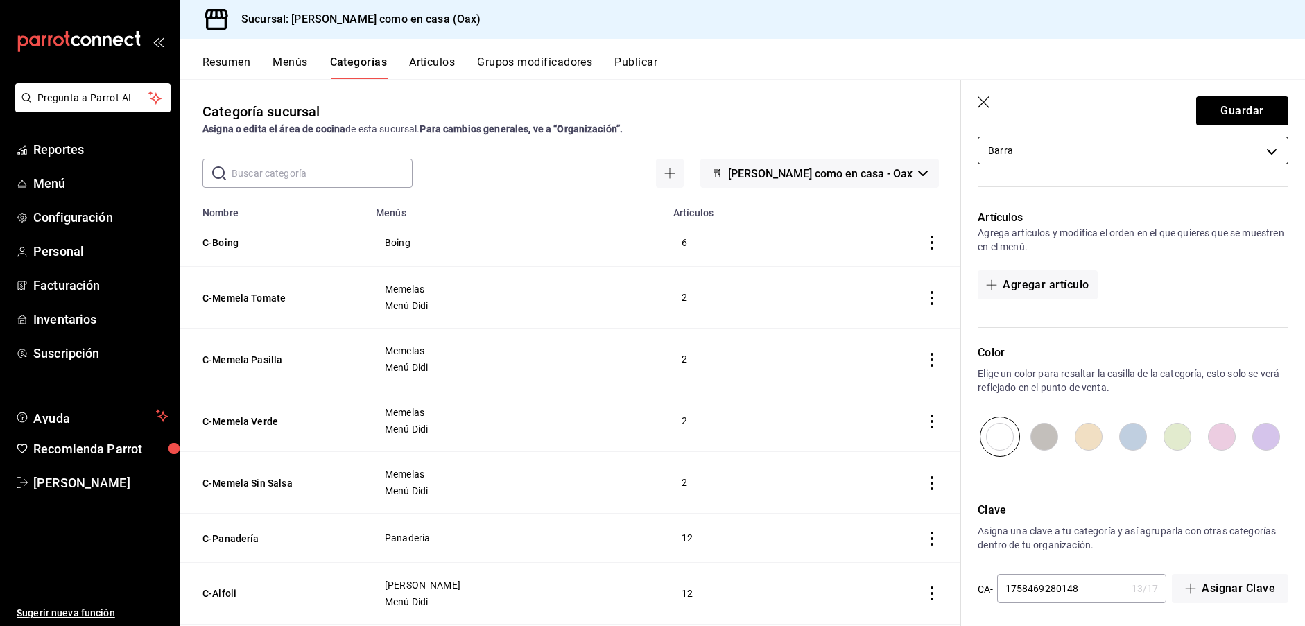
scroll to position [0, 1]
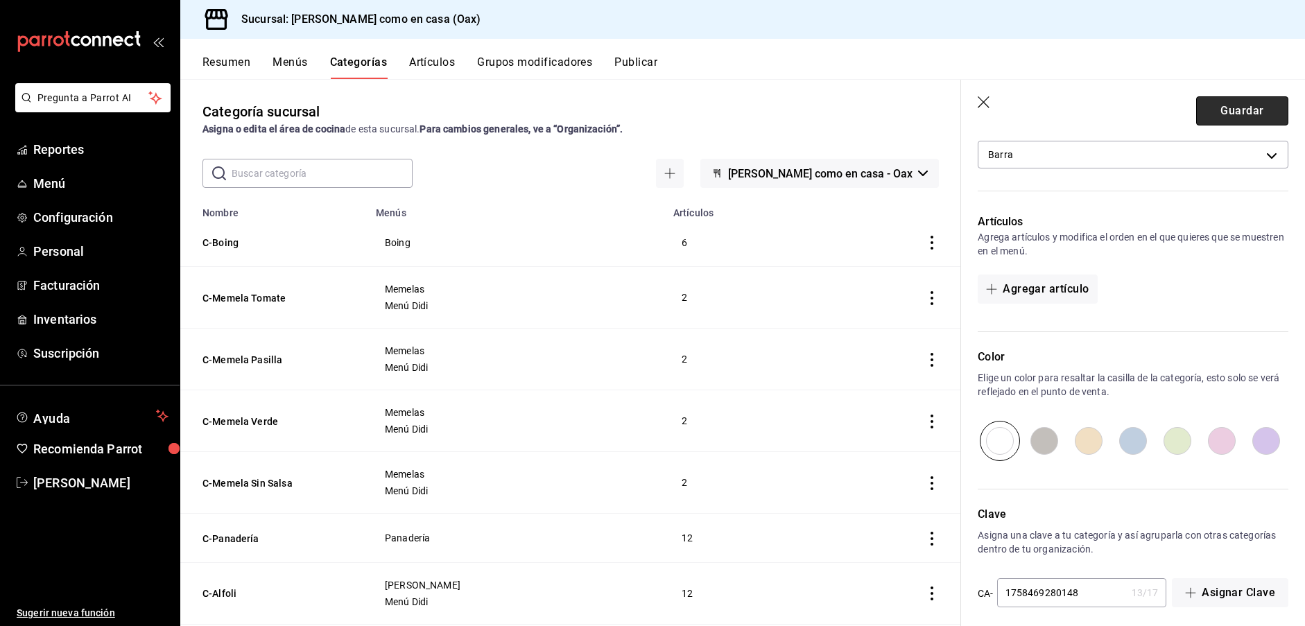
click at [1236, 110] on button "Guardar" at bounding box center [1242, 110] width 92 height 29
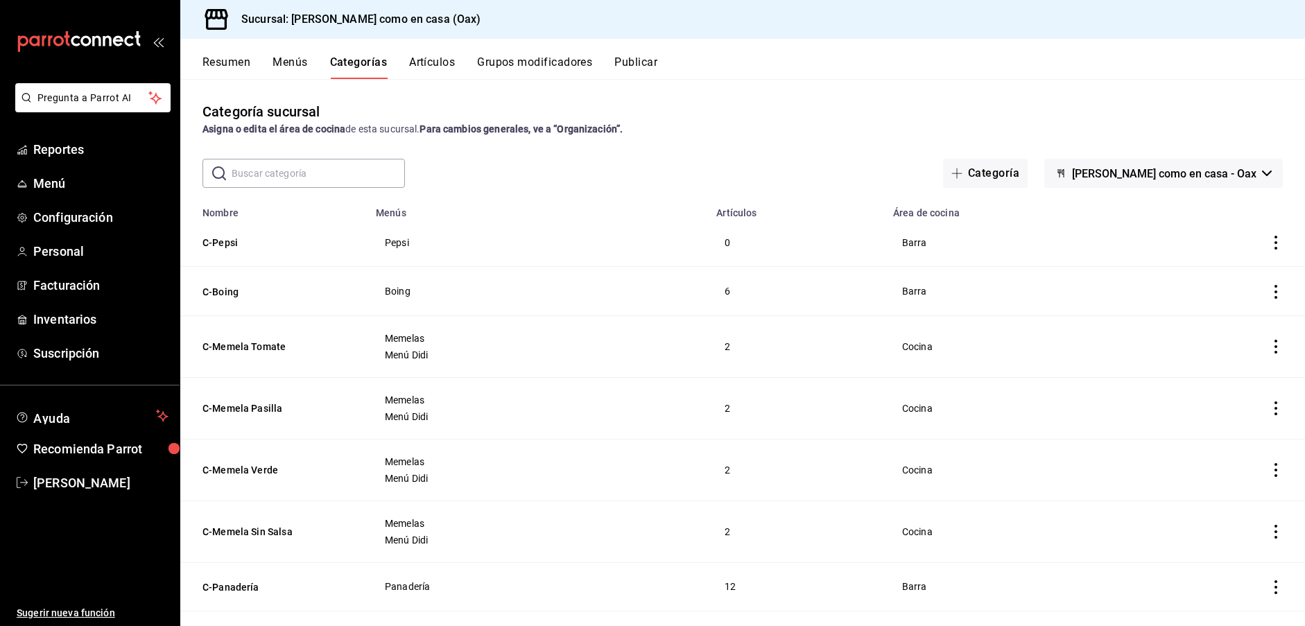
click at [286, 62] on button "Menús" at bounding box center [290, 67] width 35 height 24
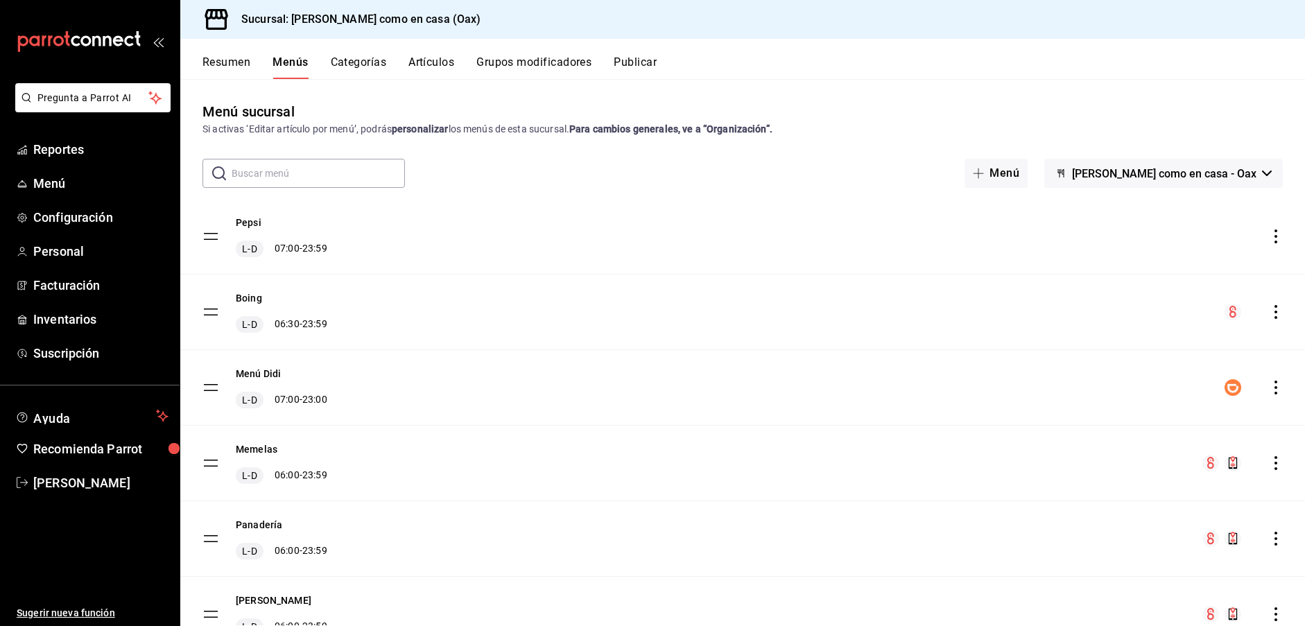
click at [280, 246] on div "L-D 07:00 - 23:59" at bounding box center [282, 249] width 92 height 17
drag, startPoint x: 291, startPoint y: 255, endPoint x: 245, endPoint y: 102, distance: 159.5
click at [291, 254] on div "L-D 07:00 - 23:59" at bounding box center [282, 249] width 92 height 17
click at [235, 62] on button "Resumen" at bounding box center [227, 67] width 48 height 24
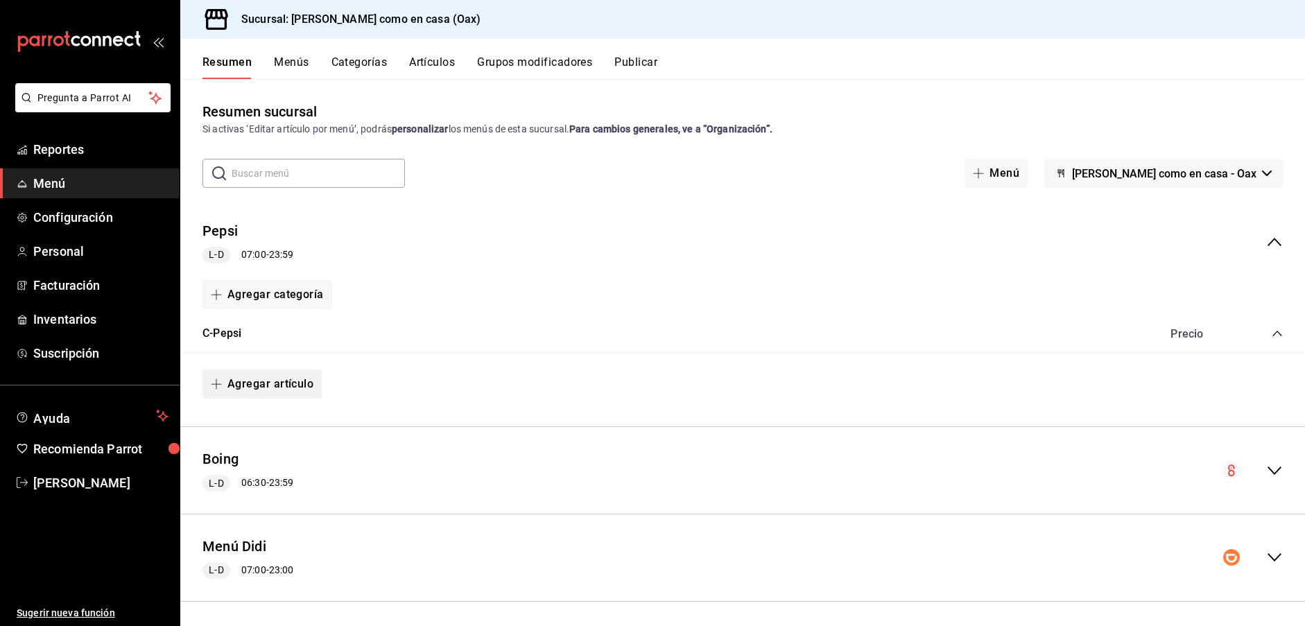
click at [279, 379] on button "Agregar artículo" at bounding box center [262, 384] width 119 height 29
click at [261, 456] on li "Artículo nuevo" at bounding box center [257, 455] width 109 height 34
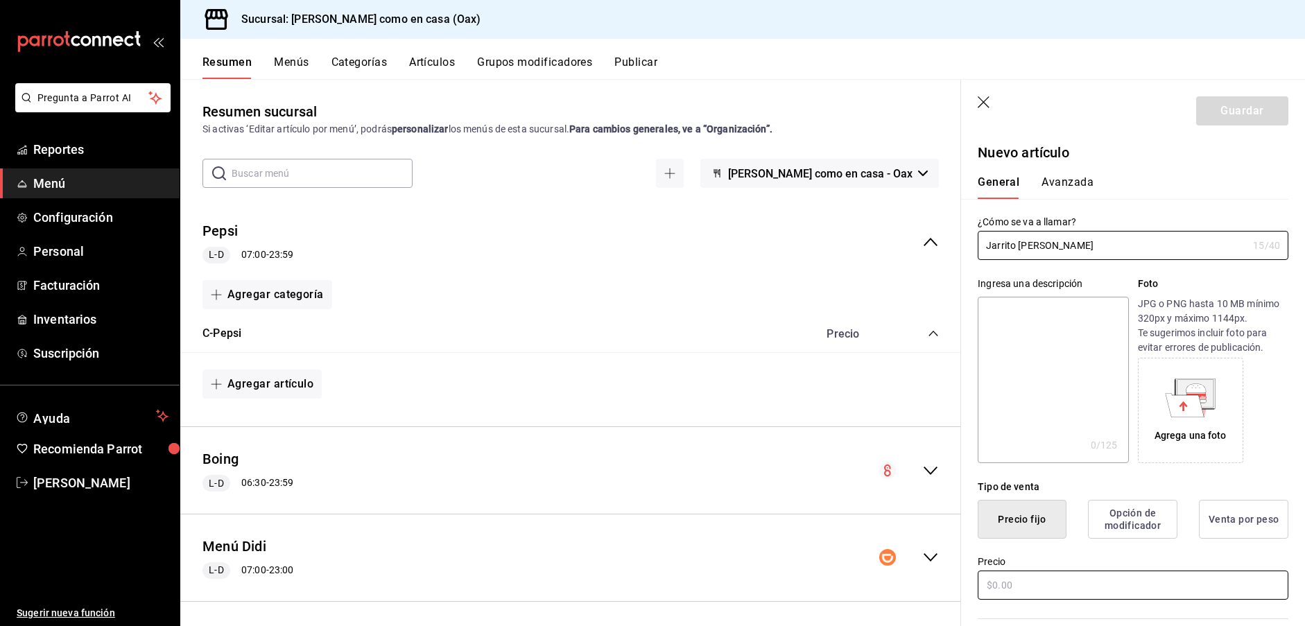
type input "Jarrito [PERSON_NAME]"
click at [1045, 584] on input "text" at bounding box center [1133, 585] width 311 height 29
type input "$30.00"
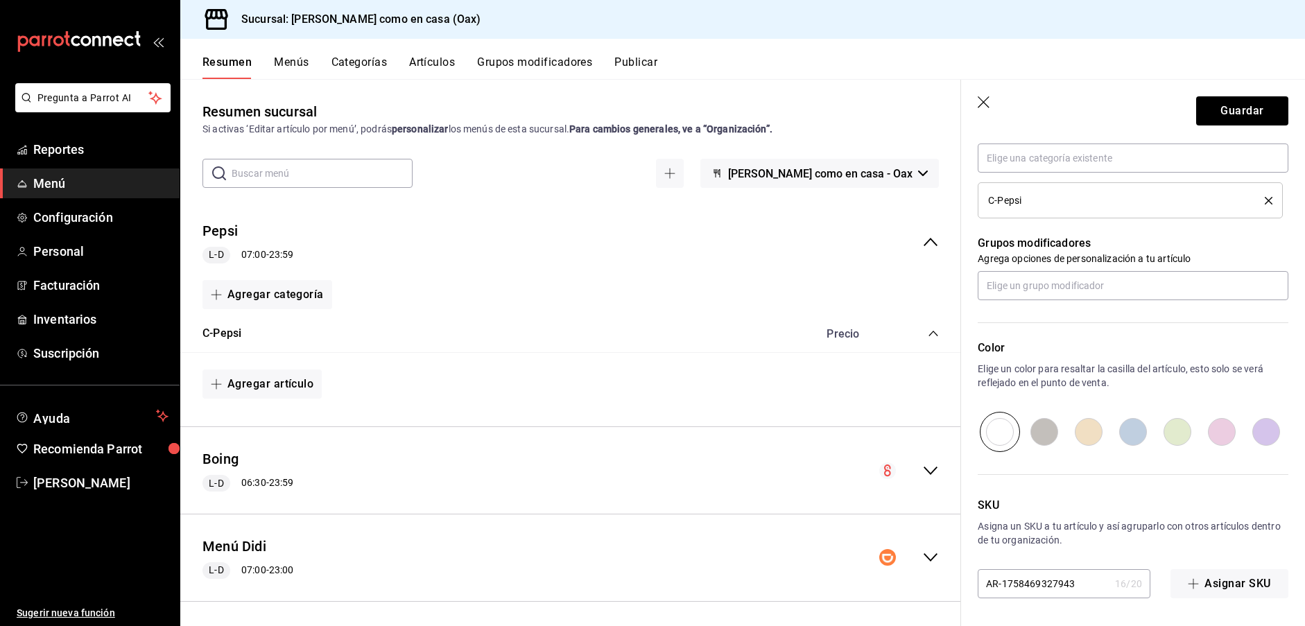
scroll to position [529, 0]
click at [1239, 114] on button "Guardar" at bounding box center [1242, 110] width 92 height 29
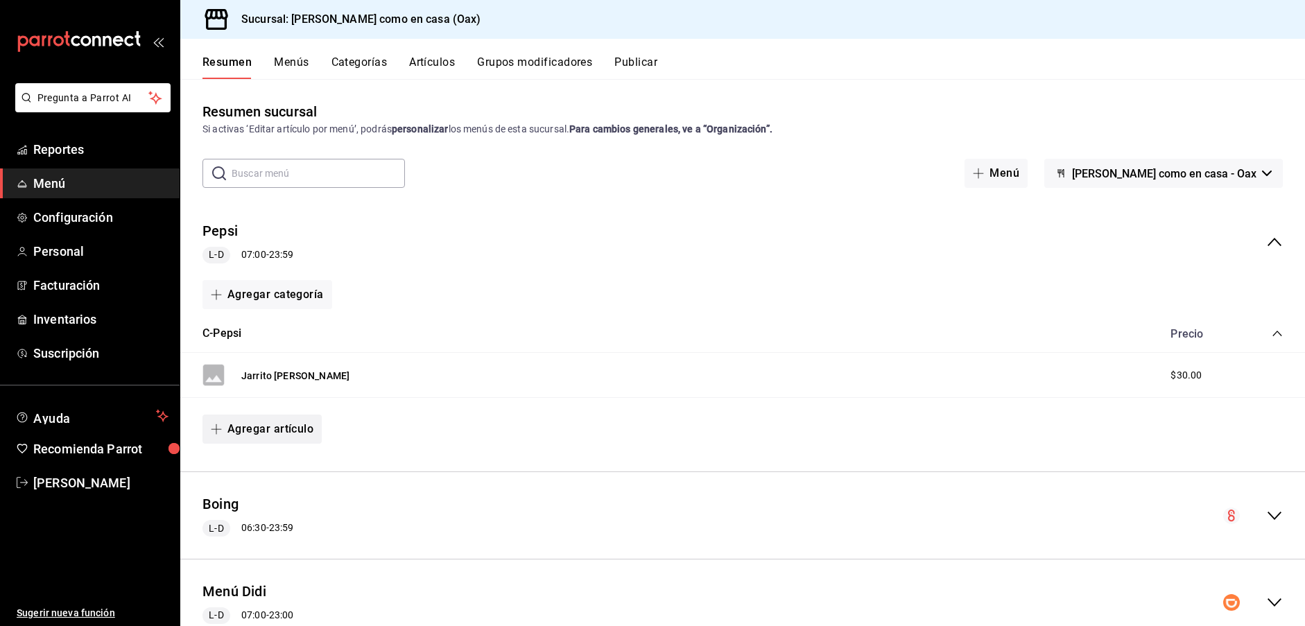
click at [292, 428] on button "Agregar artículo" at bounding box center [262, 429] width 119 height 29
click at [257, 500] on li "Artículo nuevo" at bounding box center [257, 499] width 109 height 34
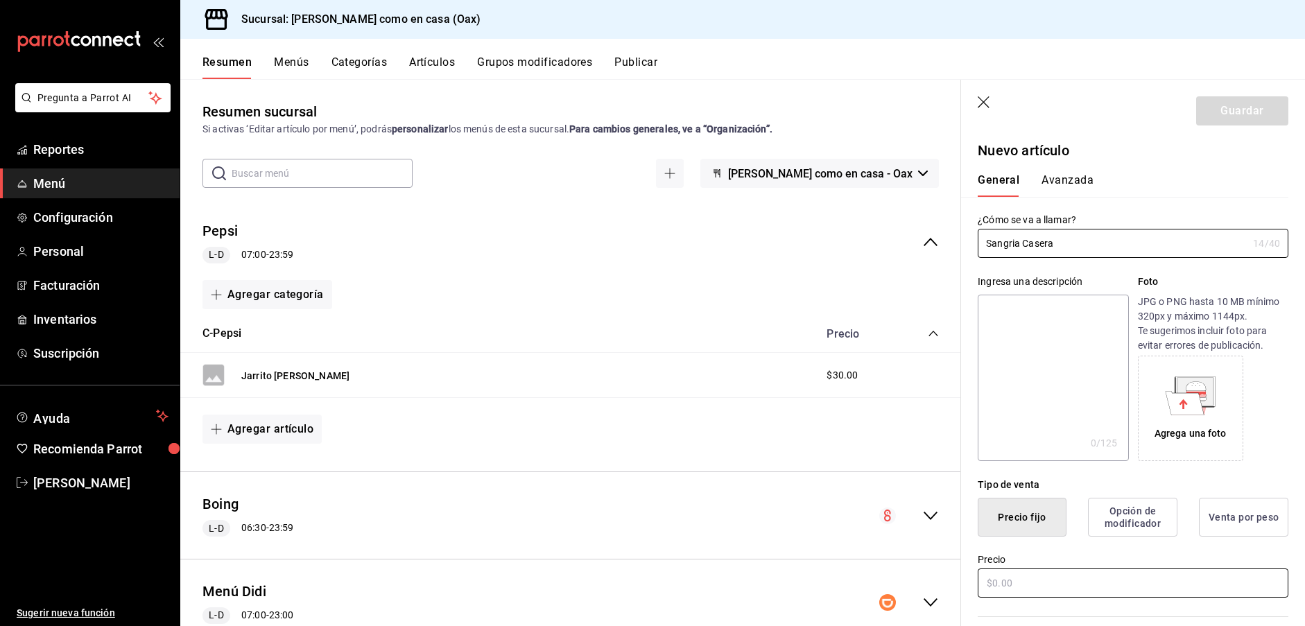
type input "Sangria Casera"
click at [1056, 577] on input "text" at bounding box center [1133, 582] width 311 height 29
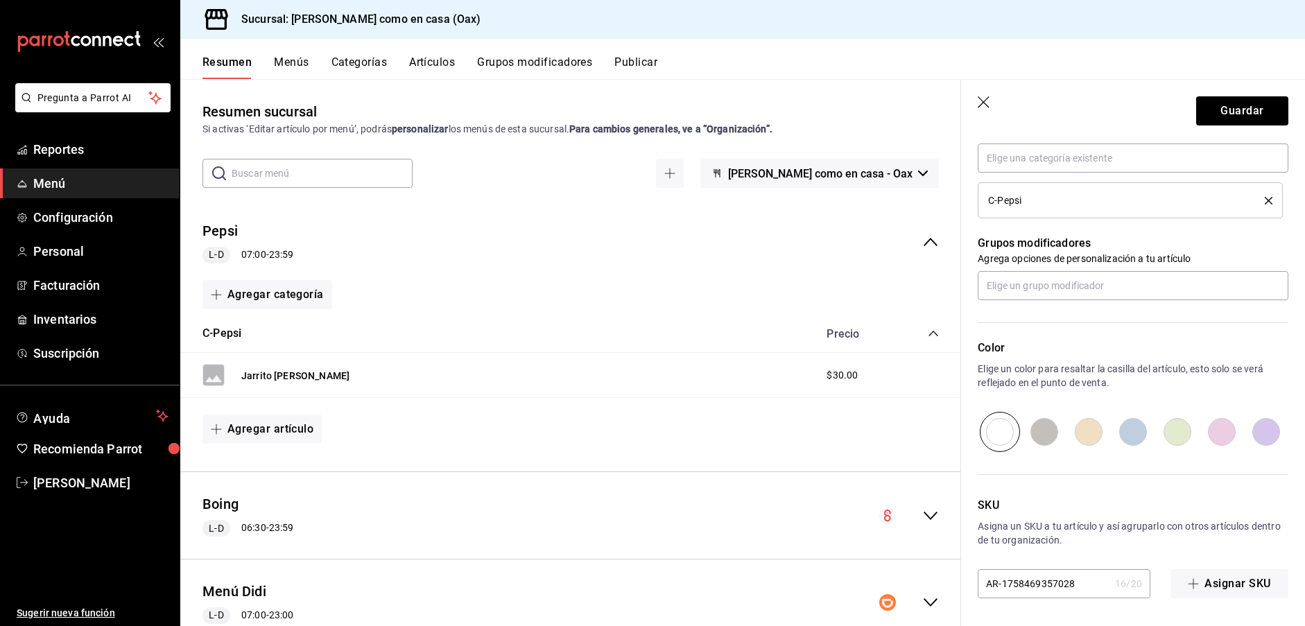
scroll to position [529, 0]
type input "$30.00"
click at [1227, 112] on button "Guardar" at bounding box center [1242, 110] width 92 height 29
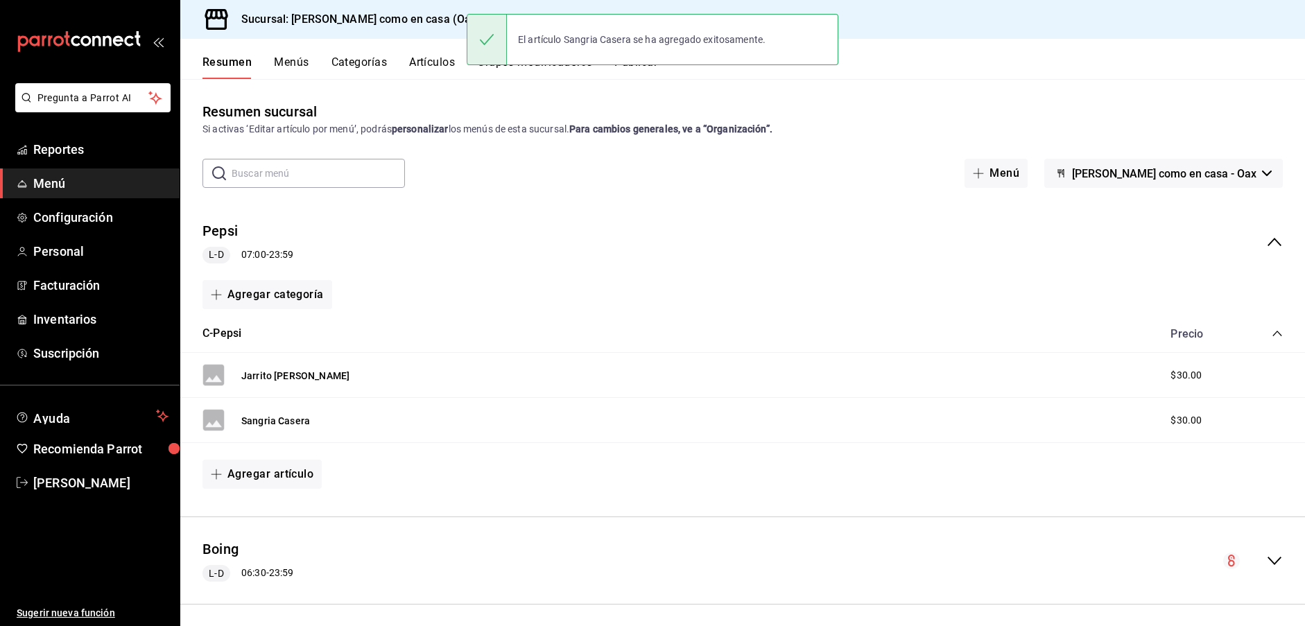
click at [257, 472] on button "Agregar artículo" at bounding box center [262, 474] width 119 height 29
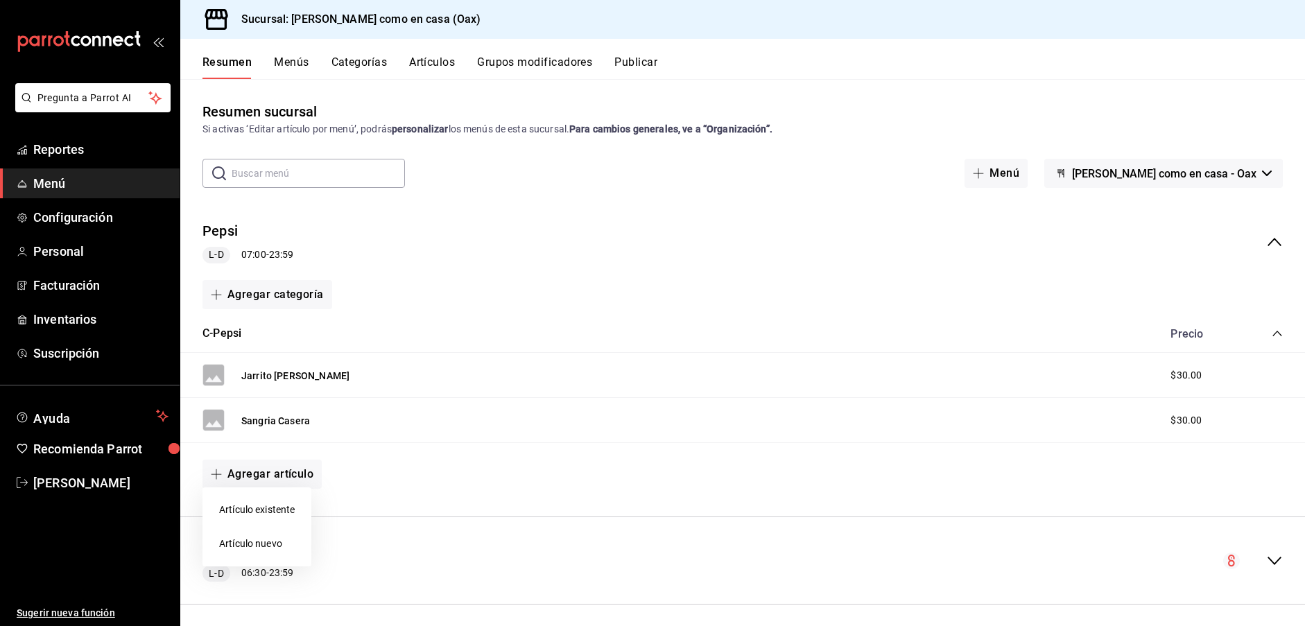
click at [263, 540] on li "Artículo nuevo" at bounding box center [257, 544] width 109 height 34
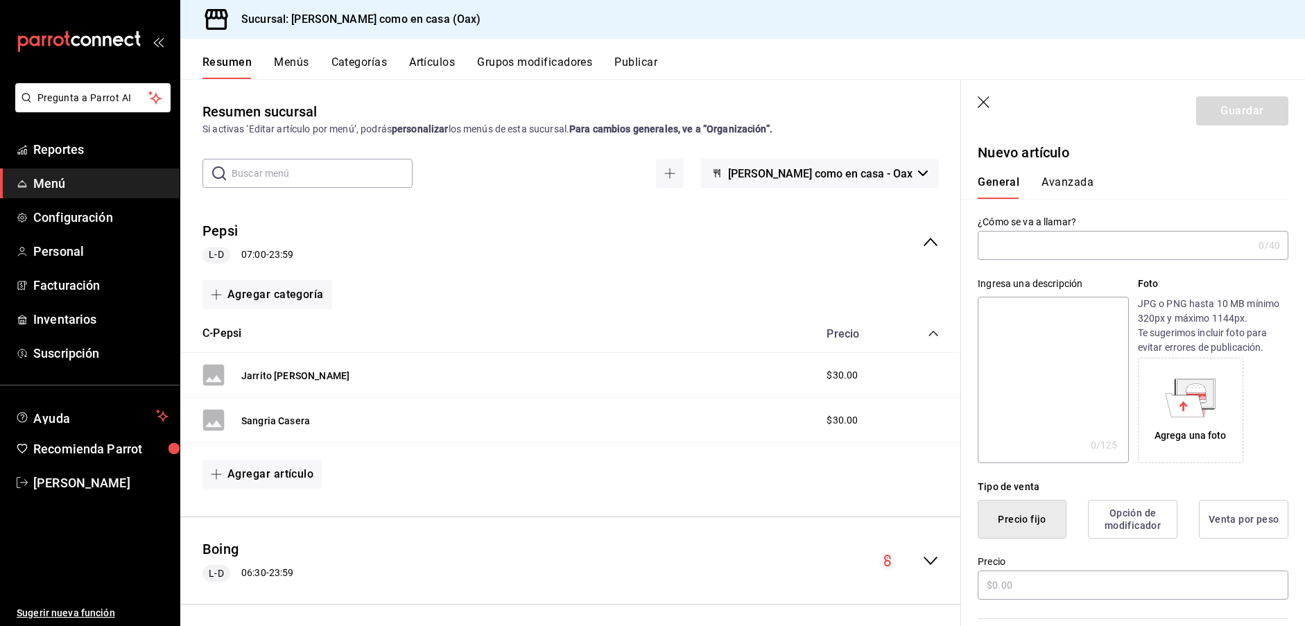
click at [1135, 252] on input "text" at bounding box center [1115, 246] width 275 height 28
type input "a"
type input "Agua epura"
click at [1040, 575] on input "text" at bounding box center [1133, 584] width 311 height 29
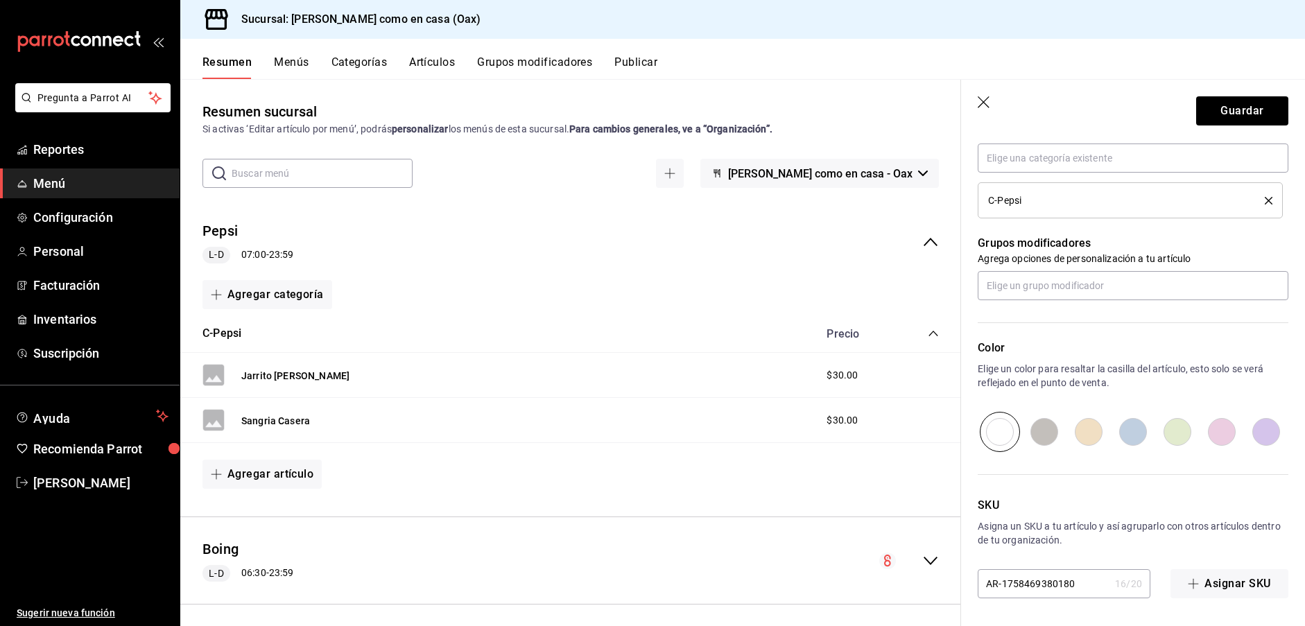
scroll to position [529, 0]
type input "$25.00"
click at [1223, 118] on button "Guardar" at bounding box center [1242, 110] width 92 height 29
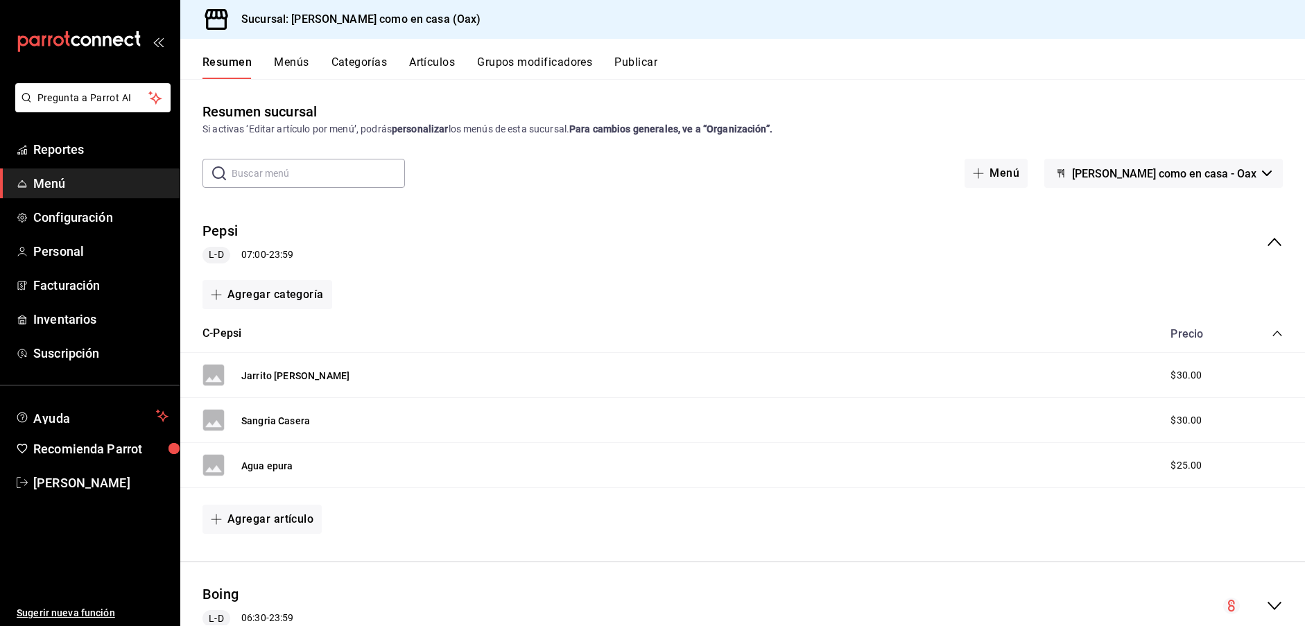
click at [625, 61] on button "Publicar" at bounding box center [636, 67] width 43 height 24
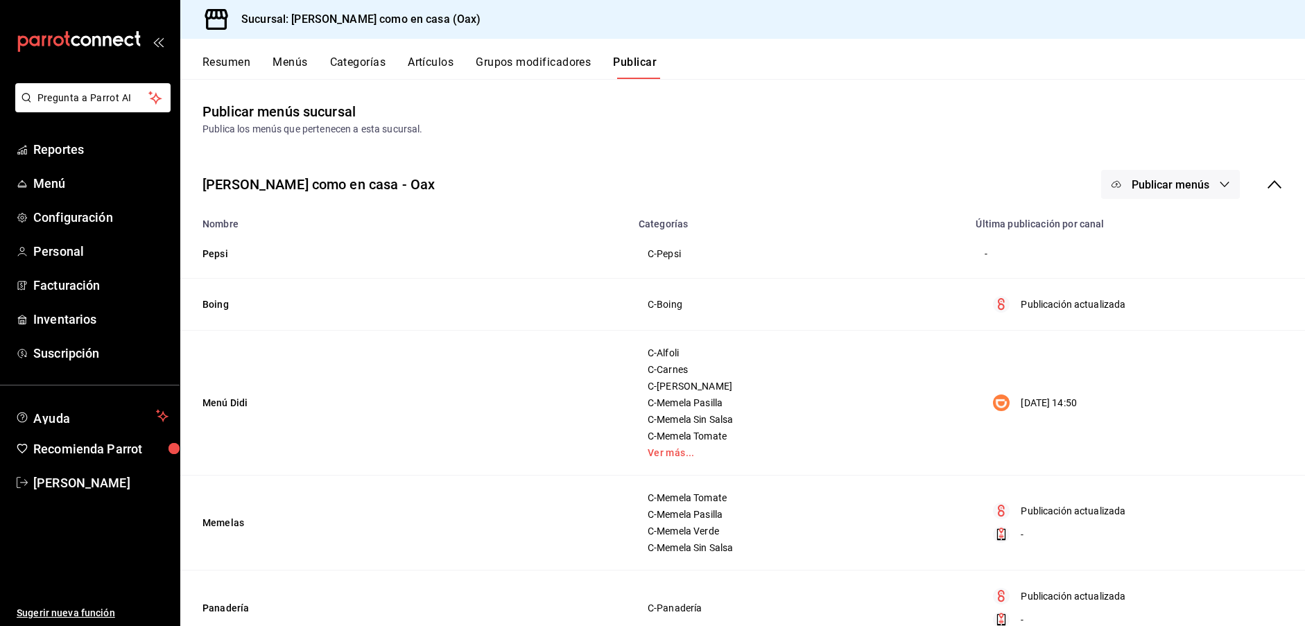
click at [1162, 178] on span "Publicar menús" at bounding box center [1171, 184] width 78 height 13
click at [1158, 225] on span "Punto de venta" at bounding box center [1191, 229] width 67 height 15
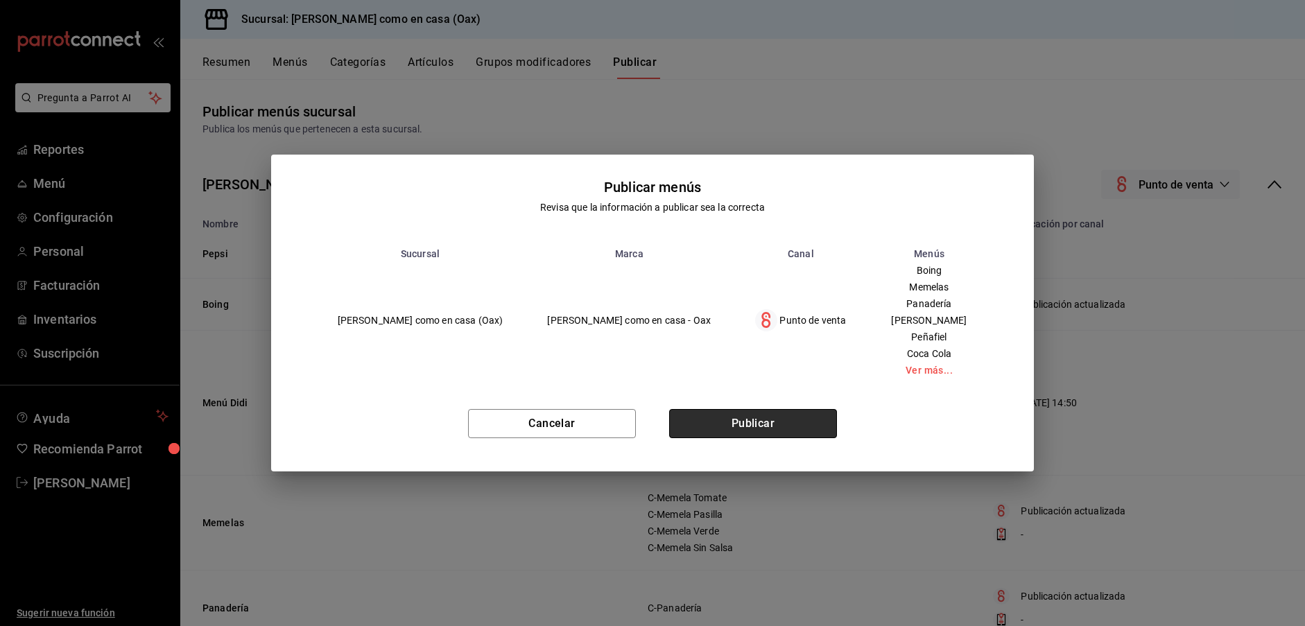
click at [721, 423] on button "Publicar" at bounding box center [753, 423] width 168 height 29
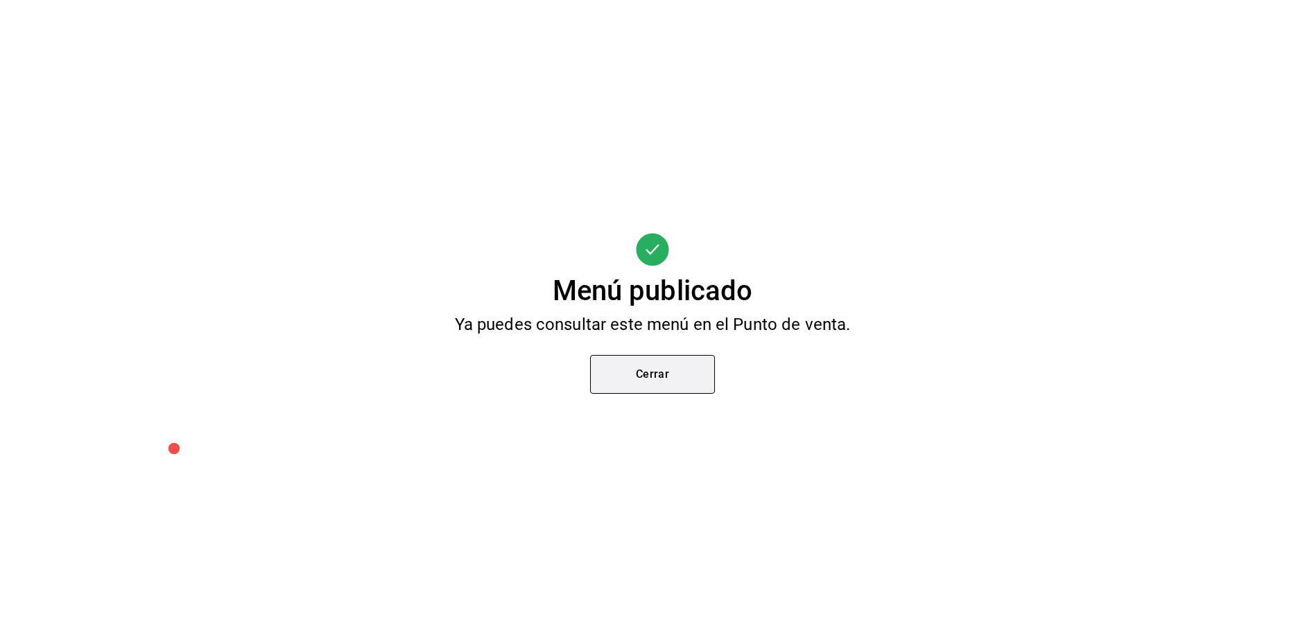
click at [687, 377] on button "Cerrar" at bounding box center [652, 374] width 125 height 39
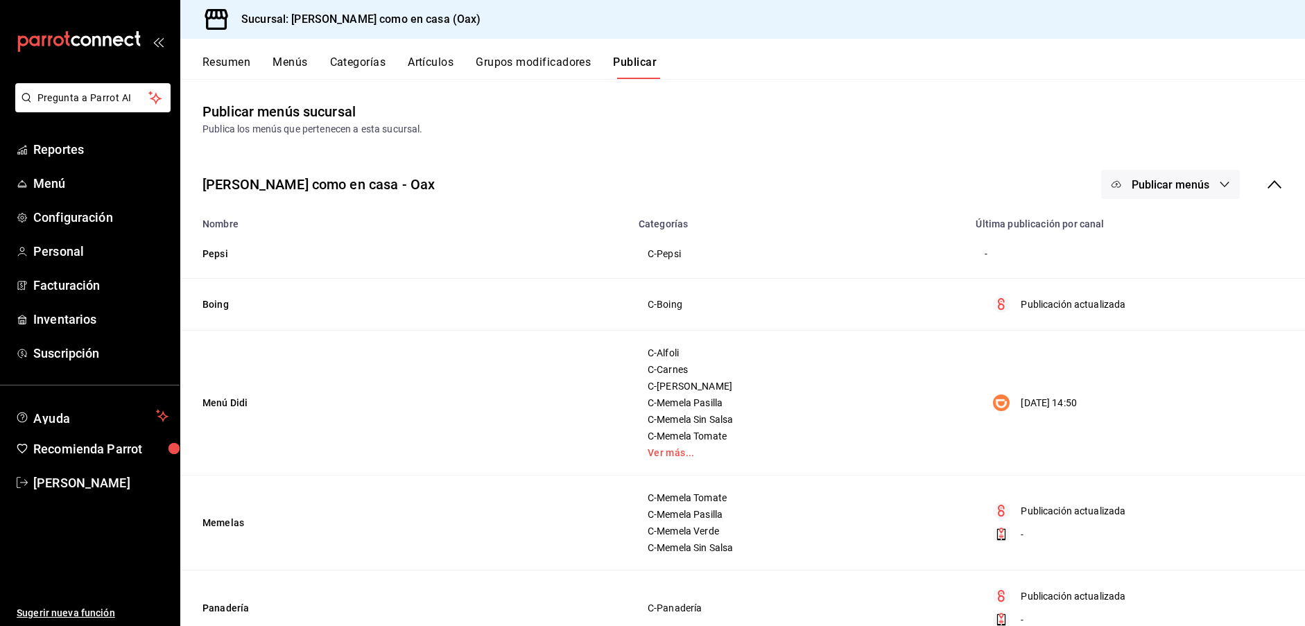
click at [1147, 175] on button "Publicar menús" at bounding box center [1170, 184] width 139 height 29
click at [1162, 309] on span "Pedidos Online" at bounding box center [1191, 307] width 67 height 15
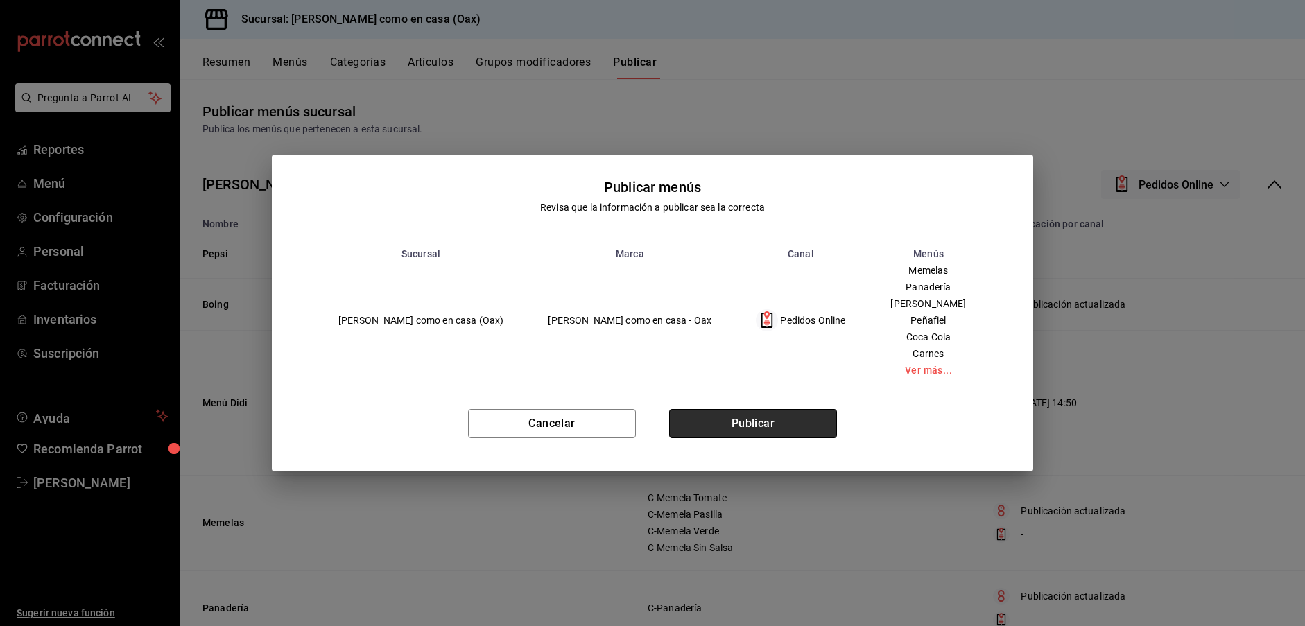
click at [771, 434] on button "Publicar" at bounding box center [753, 423] width 168 height 29
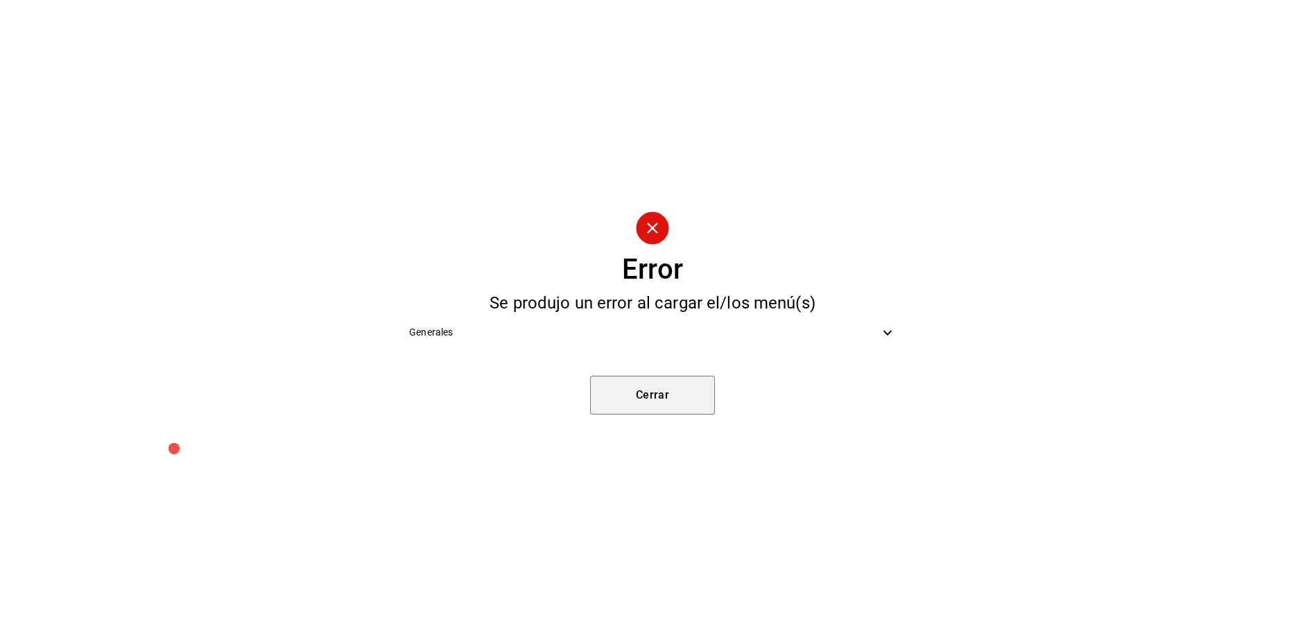
click at [644, 399] on button "Cerrar" at bounding box center [652, 395] width 125 height 39
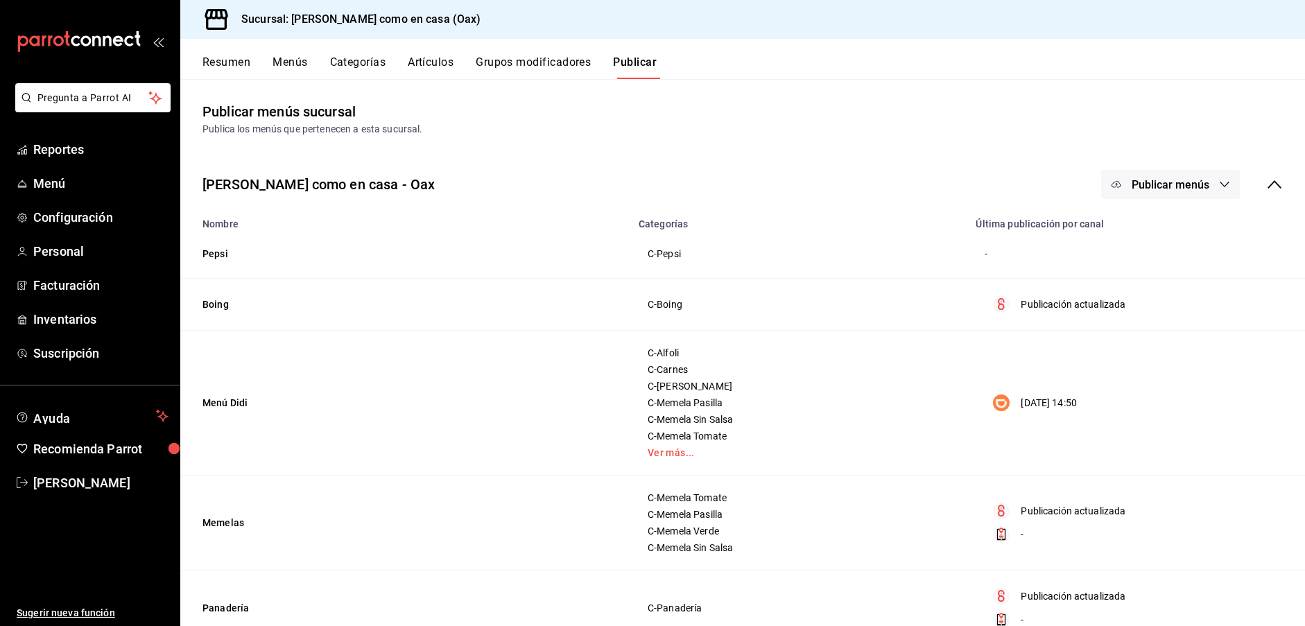
click at [1162, 184] on span "Publicar menús" at bounding box center [1171, 184] width 78 height 13
click at [1155, 222] on div at bounding box center [1138, 229] width 39 height 22
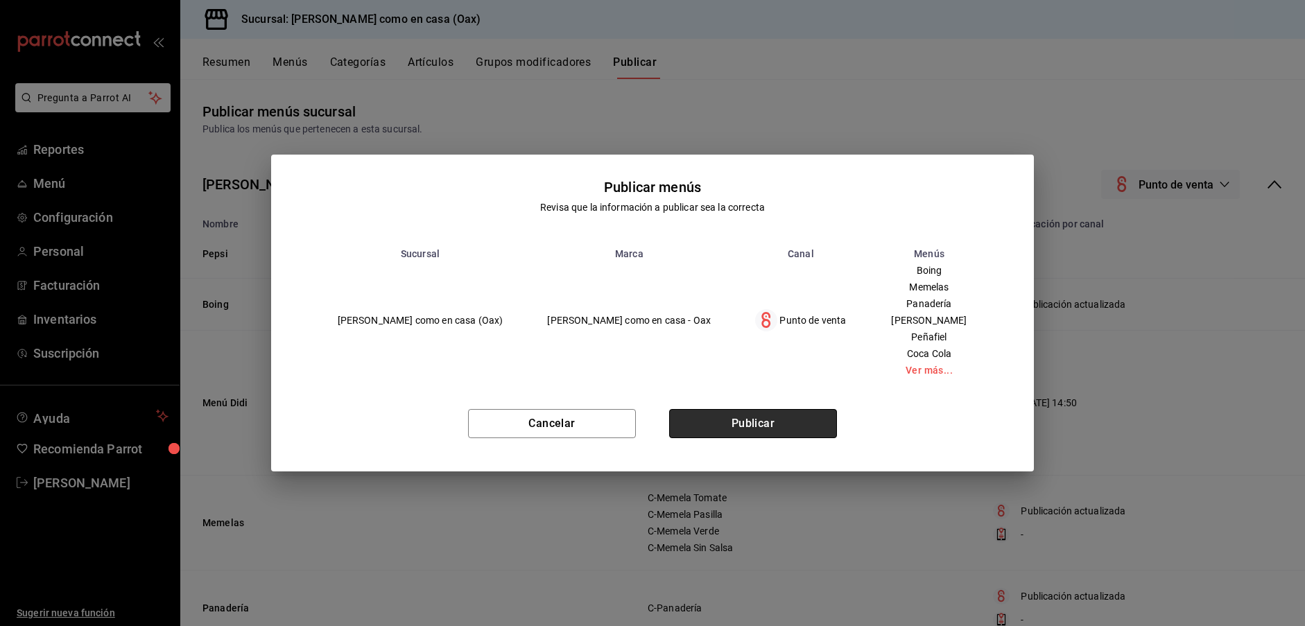
click at [750, 413] on button "Publicar" at bounding box center [753, 423] width 168 height 29
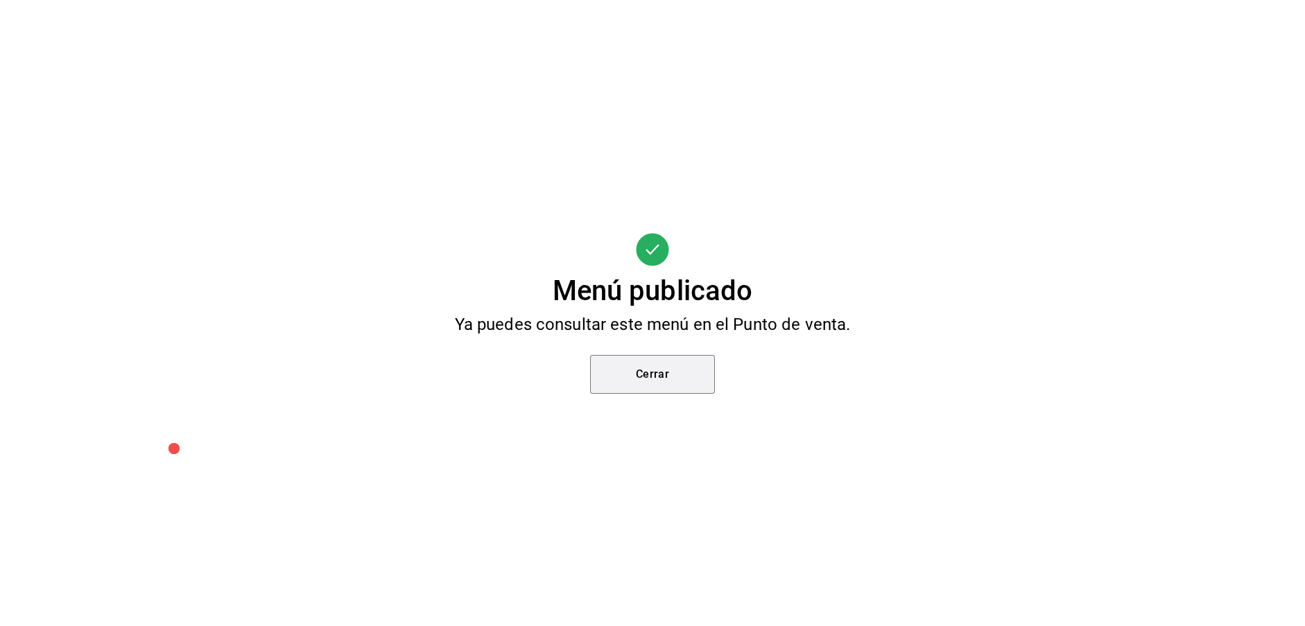
click at [628, 366] on button "Cerrar" at bounding box center [652, 374] width 125 height 39
